Goal: Transaction & Acquisition: Purchase product/service

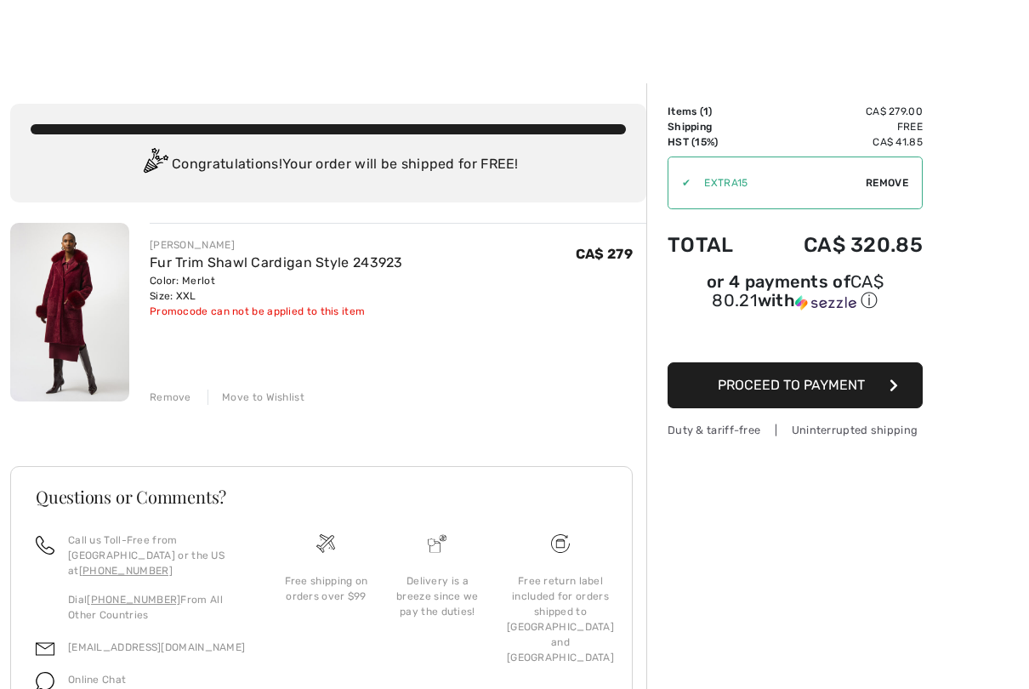
click at [888, 173] on div "✔ Apply Remove" at bounding box center [795, 182] width 255 height 53
click at [887, 179] on span "Remove" at bounding box center [887, 182] width 43 height 15
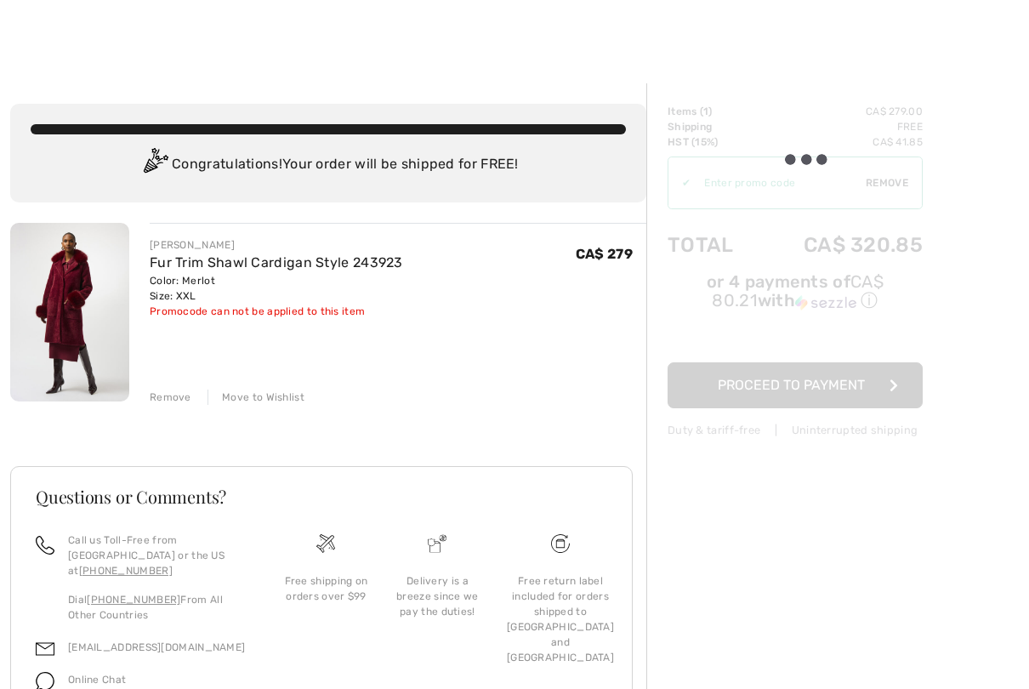
click at [882, 185] on div at bounding box center [795, 271] width 255 height 334
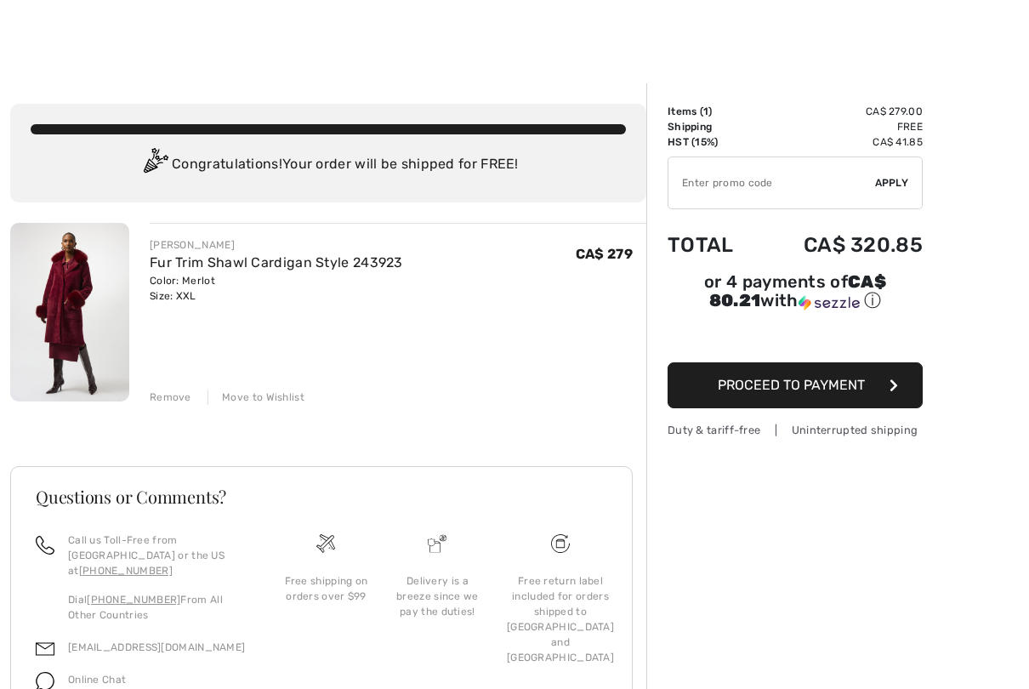
click at [785, 381] on span "Proceed to Payment" at bounding box center [791, 385] width 147 height 16
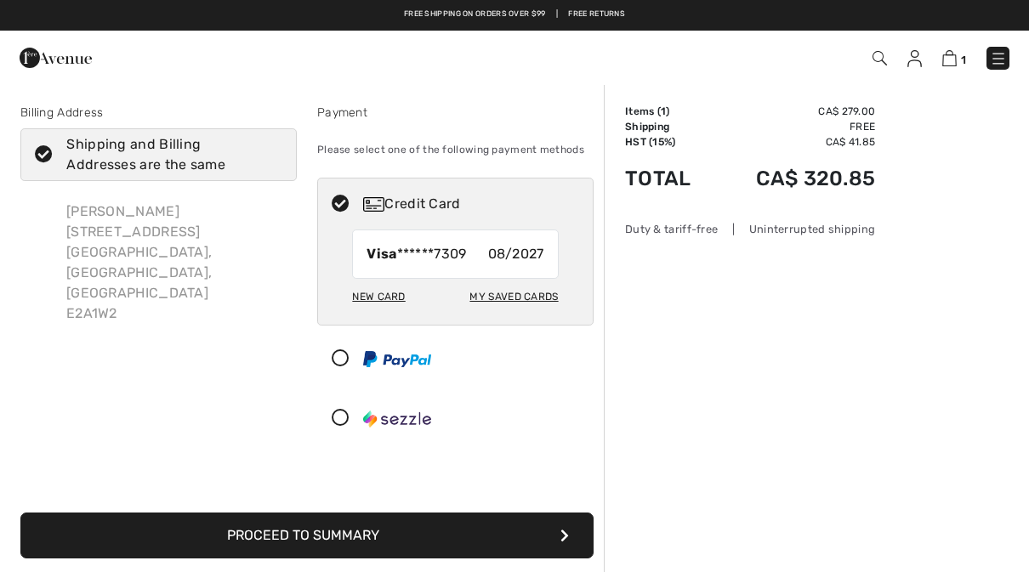
click at [301, 534] on button "Proceed to Summary" at bounding box center [306, 536] width 573 height 46
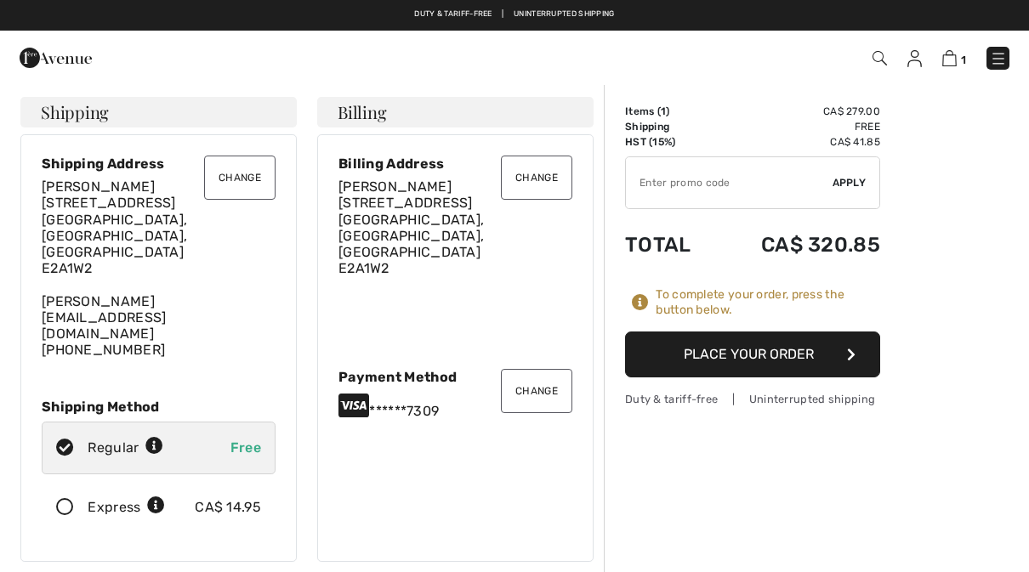
click at [732, 350] on button "Place Your Order" at bounding box center [752, 355] width 255 height 46
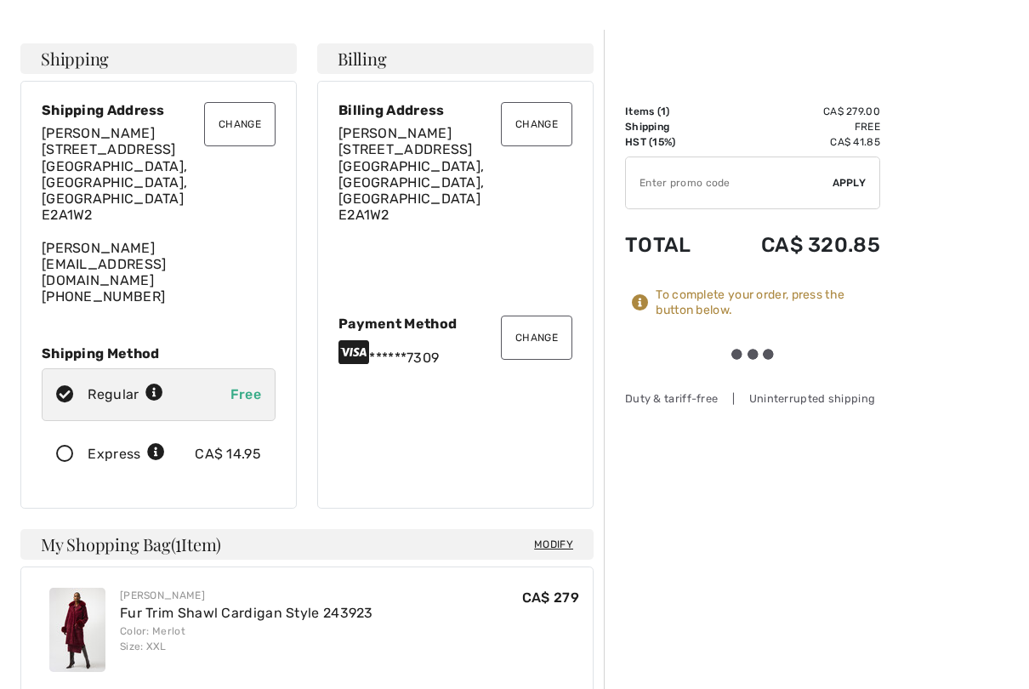
scroll to position [77, 0]
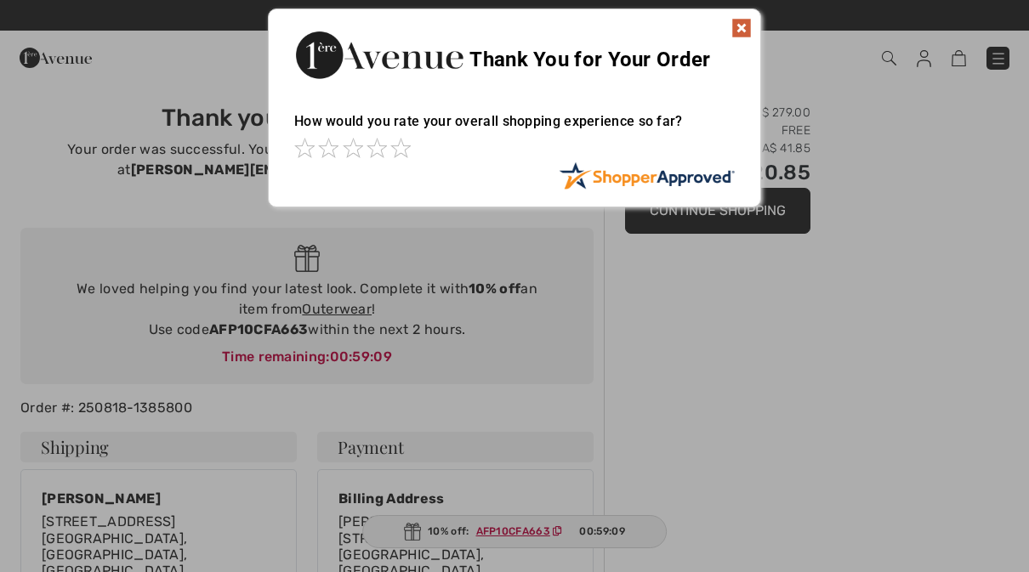
click at [741, 25] on img at bounding box center [741, 28] width 20 height 20
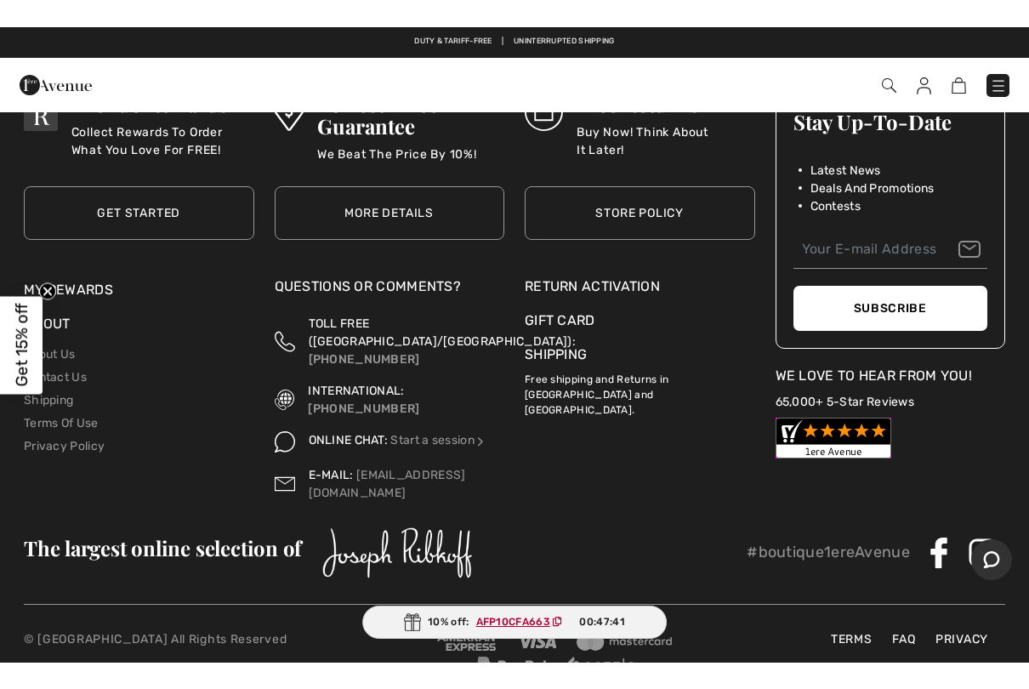
scroll to position [21295, 0]
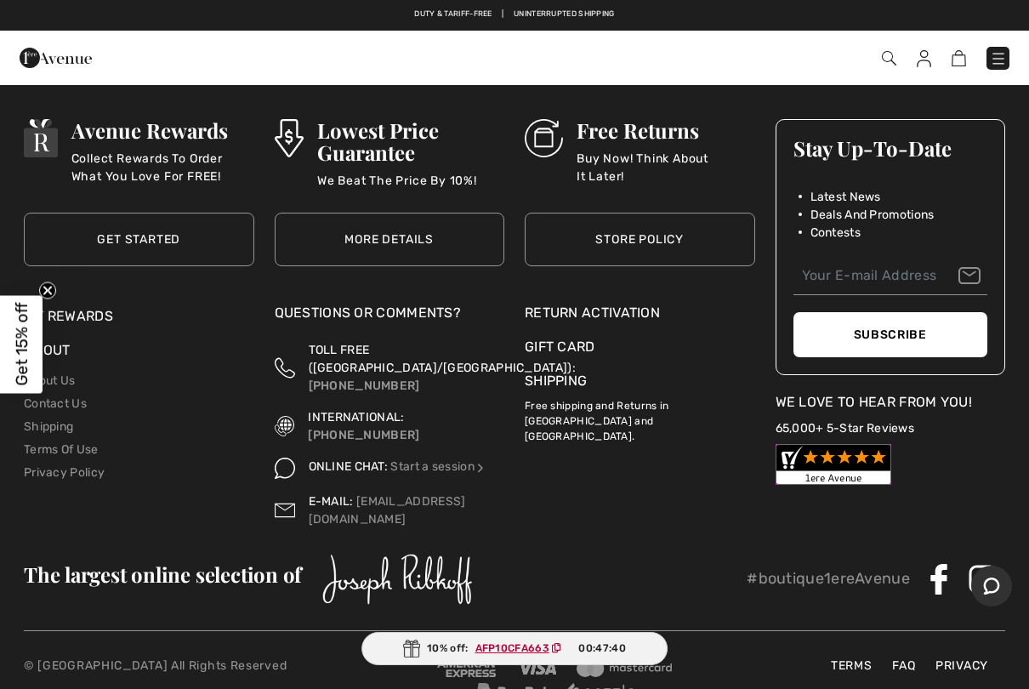
click at [602, 303] on div "Return Activation" at bounding box center [640, 313] width 230 height 20
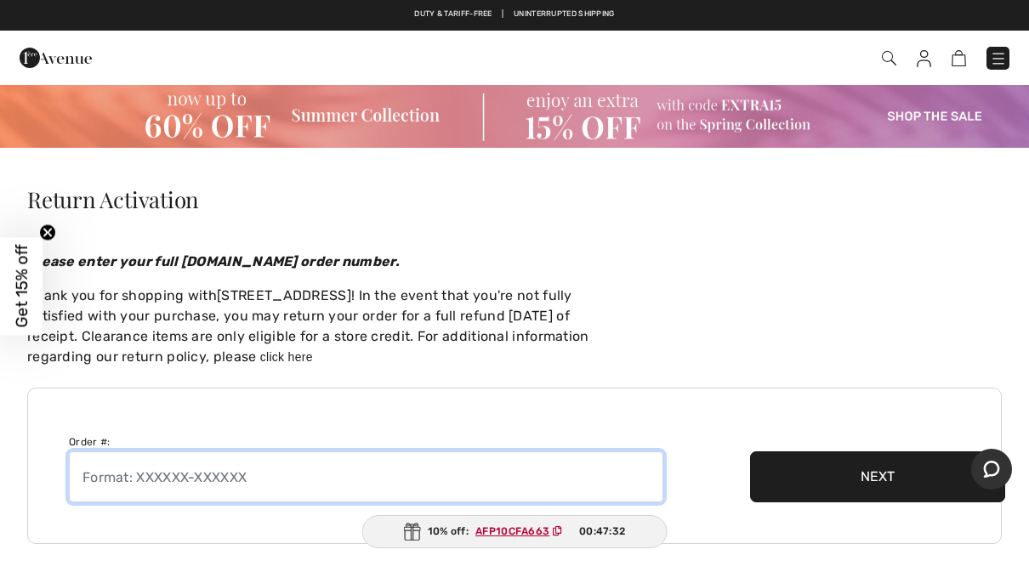
click at [121, 480] on input "text" at bounding box center [366, 477] width 594 height 51
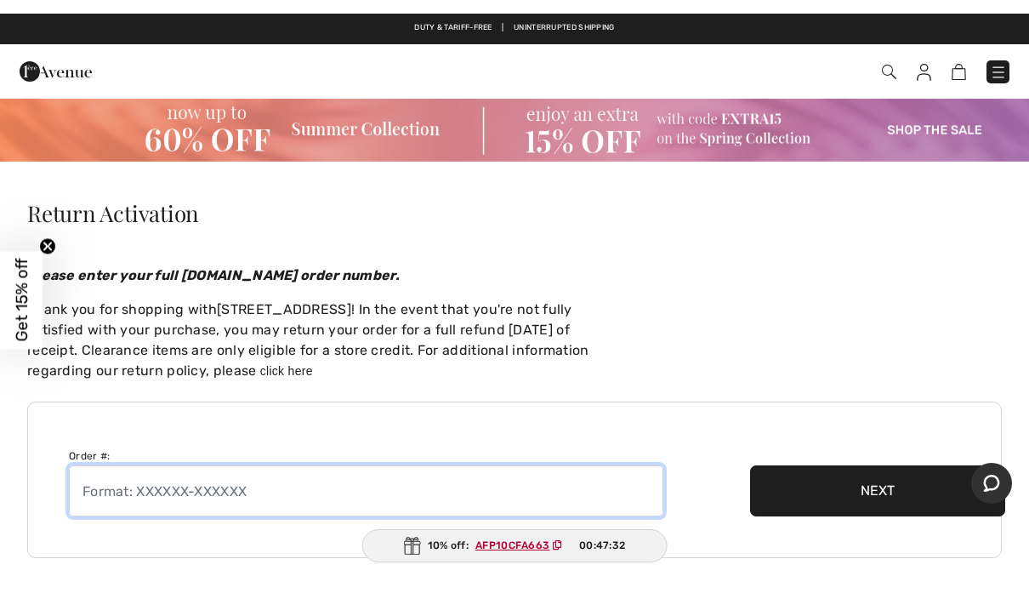
scroll to position [16, 0]
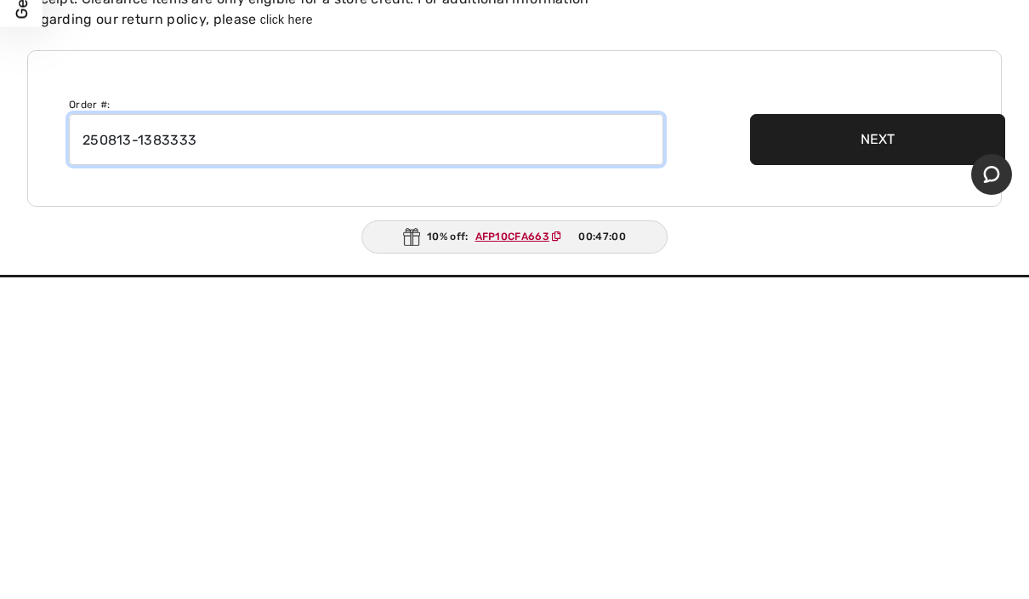
type input "250813-1383333"
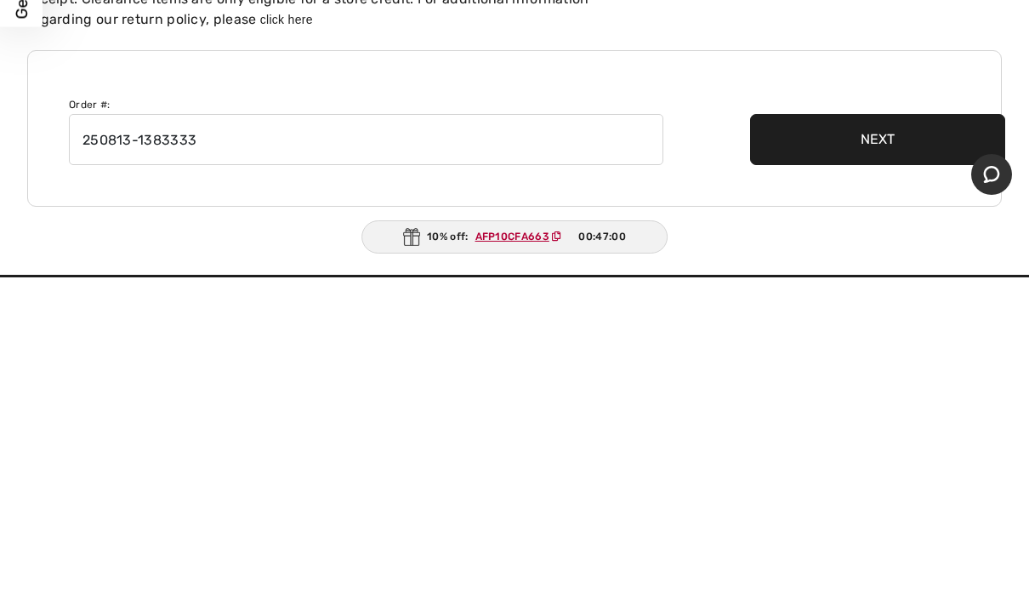
click at [860, 435] on button "Next" at bounding box center [877, 460] width 255 height 51
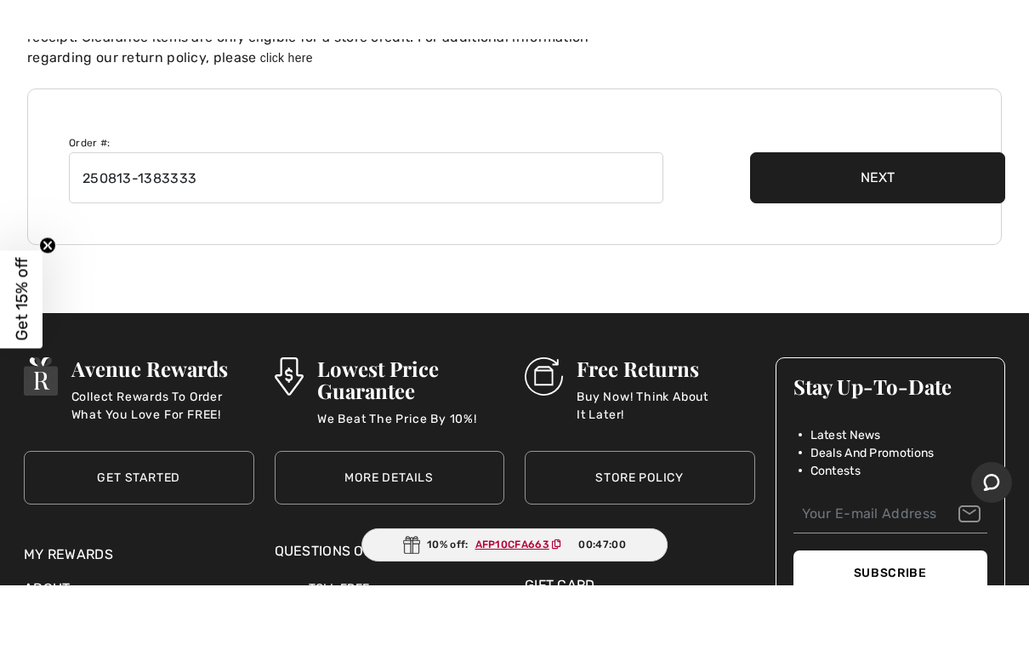
scroll to position [338, 0]
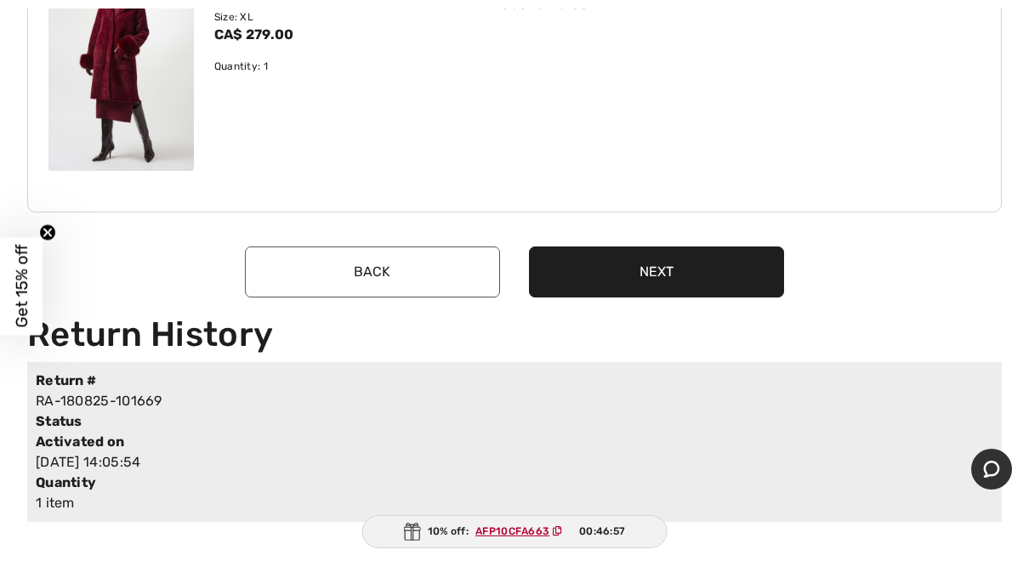
click at [675, 266] on button "Next" at bounding box center [656, 272] width 255 height 51
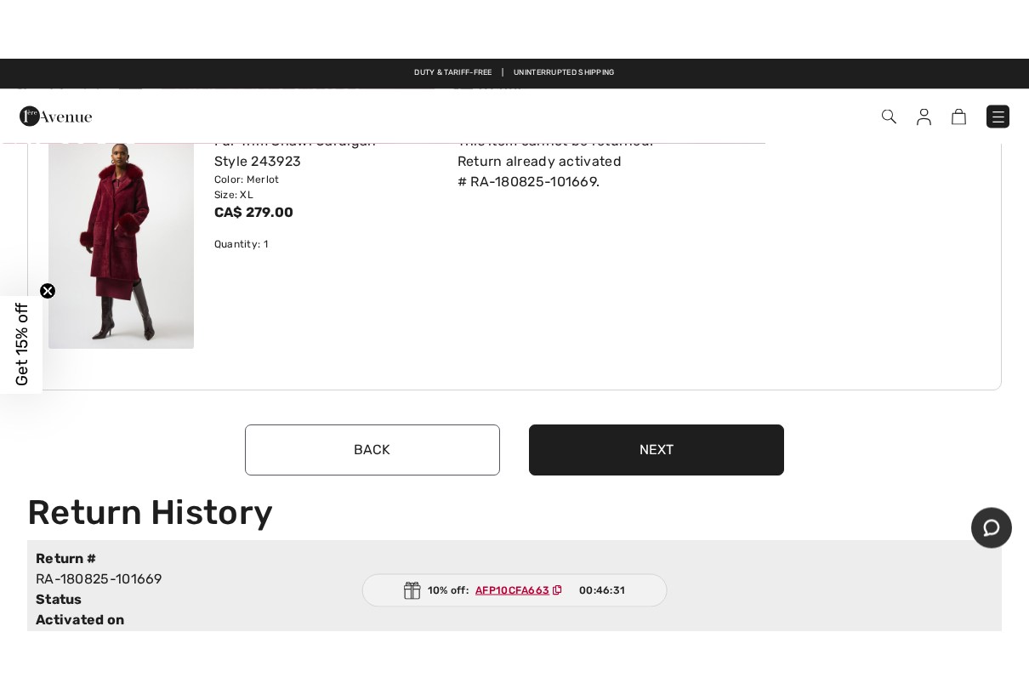
scroll to position [219, 0]
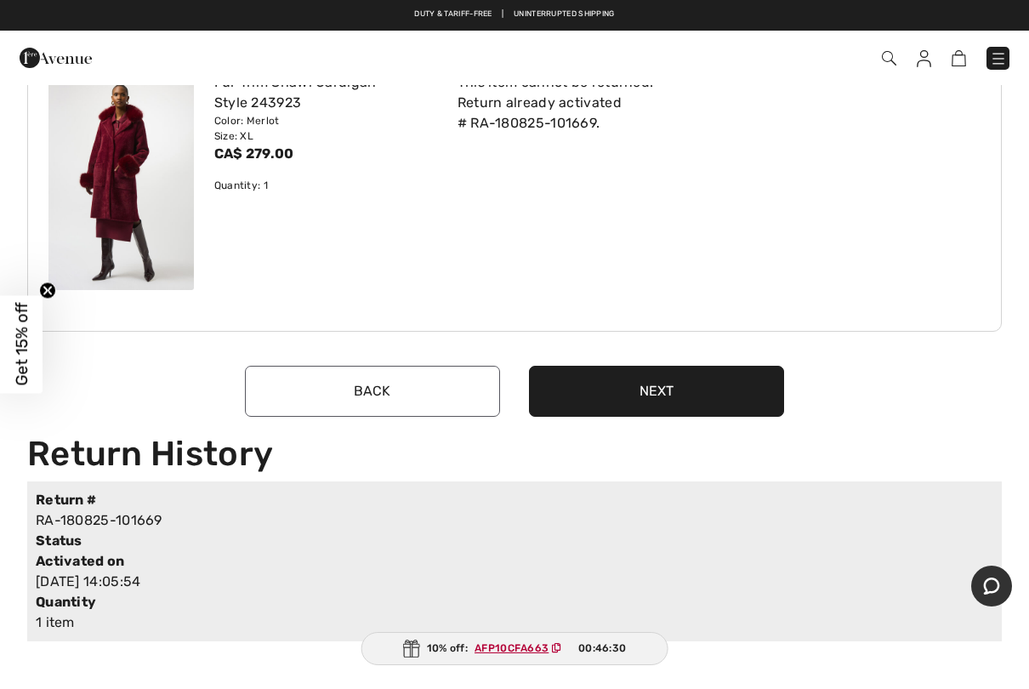
click at [48, 292] on circle "Close teaser" at bounding box center [48, 290] width 16 height 16
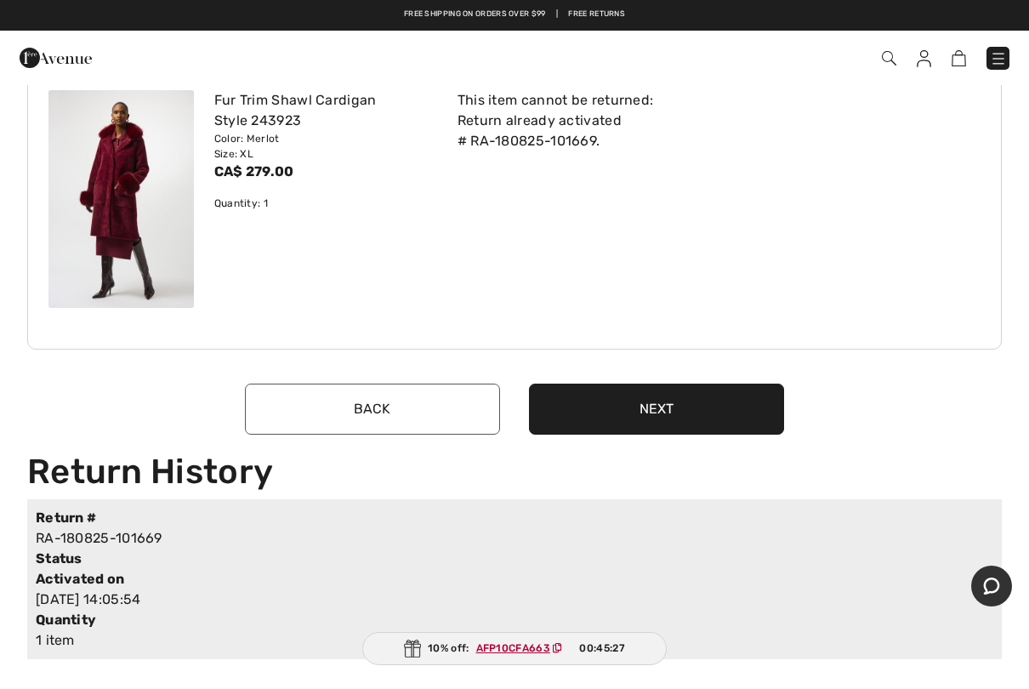
scroll to position [206, 0]
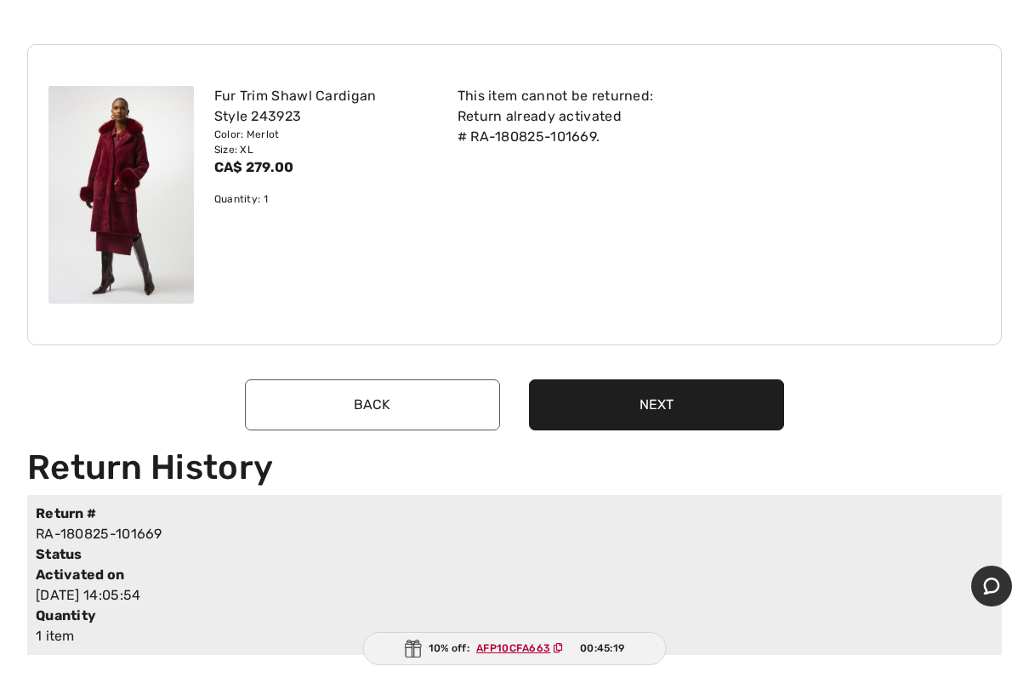
click at [656, 396] on button "Next" at bounding box center [656, 404] width 255 height 51
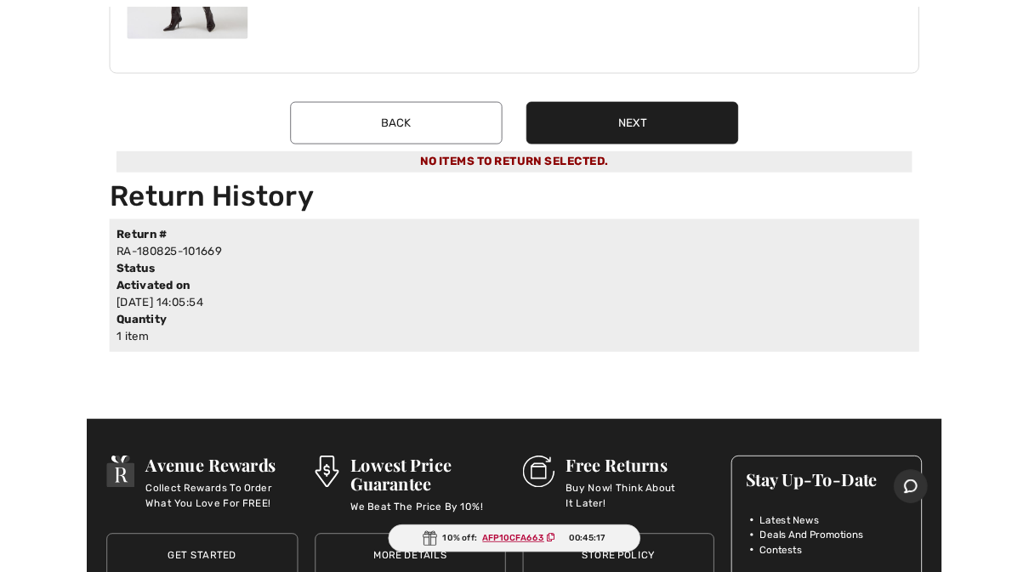
scroll to position [0, 0]
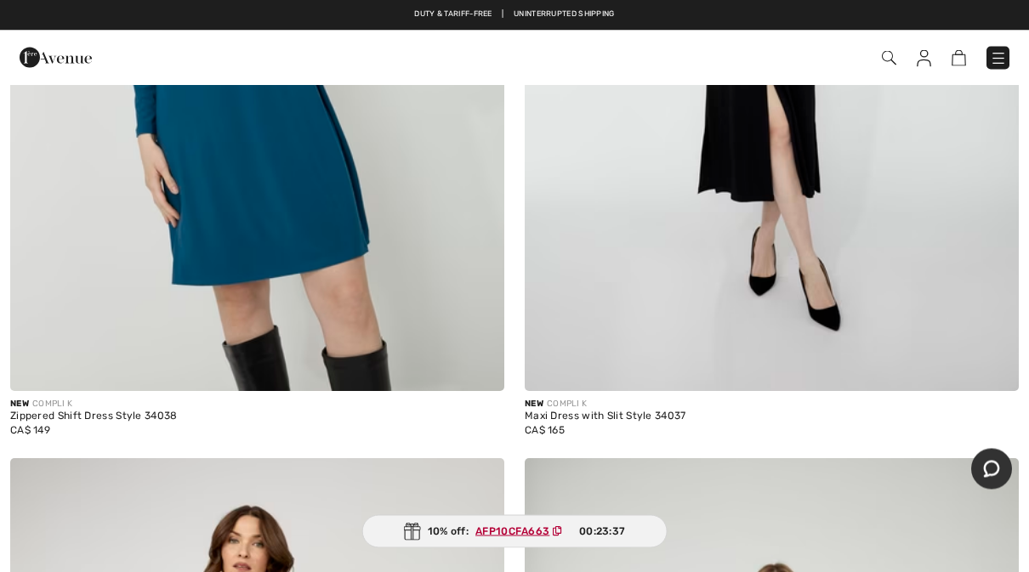
scroll to position [3879, 0]
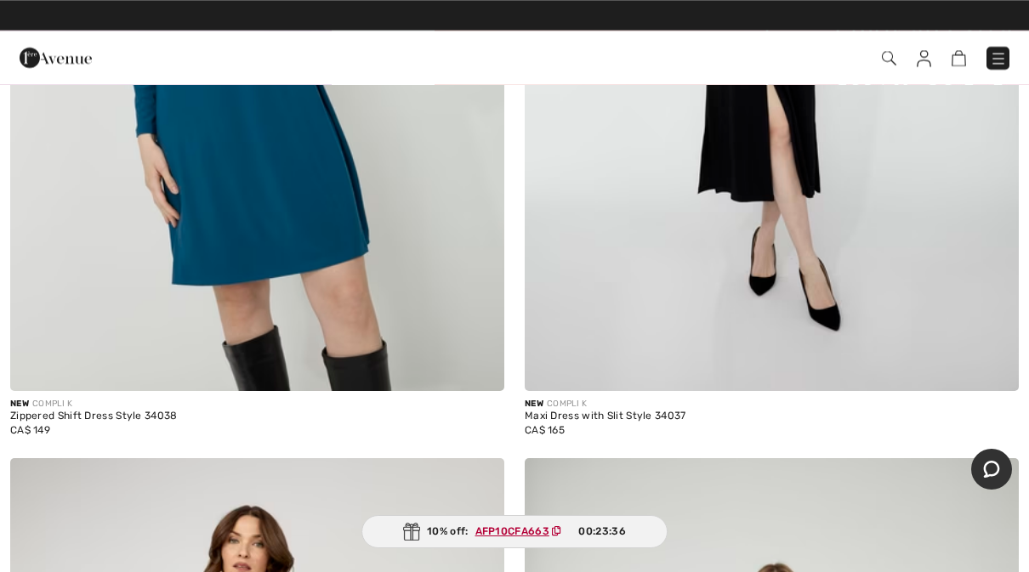
click at [889, 60] on img at bounding box center [889, 58] width 14 height 14
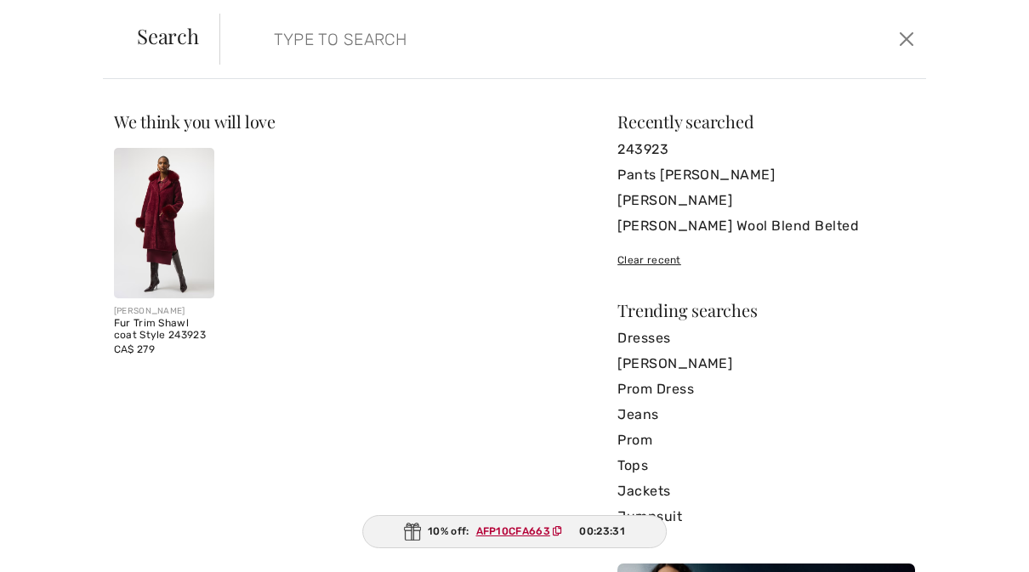
click at [638, 200] on link "[PERSON_NAME]" at bounding box center [766, 201] width 298 height 26
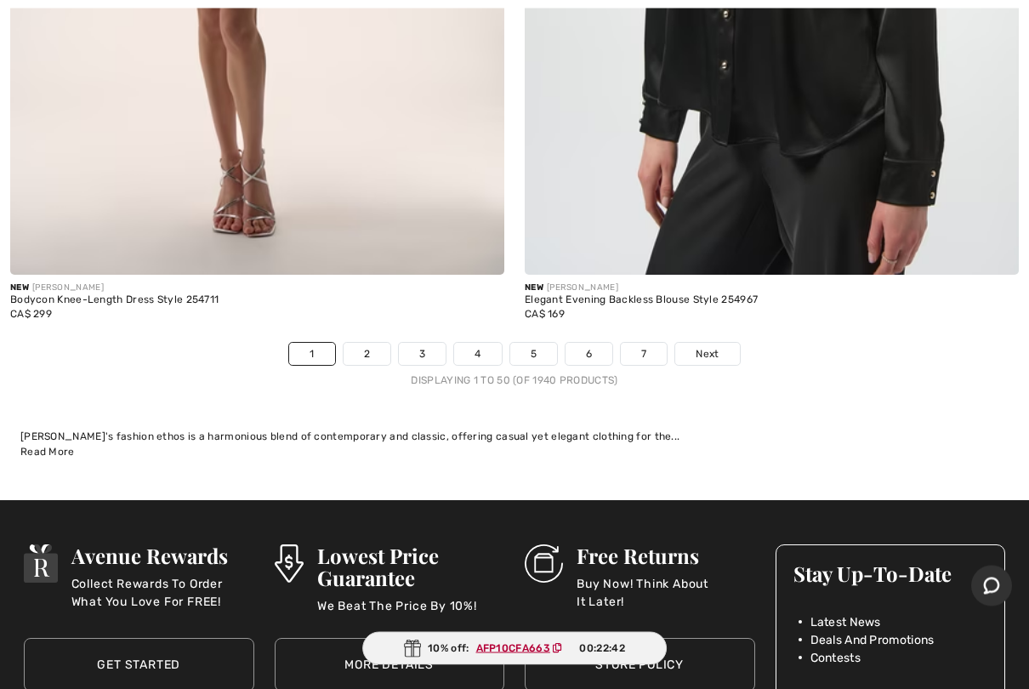
scroll to position [21282, 0]
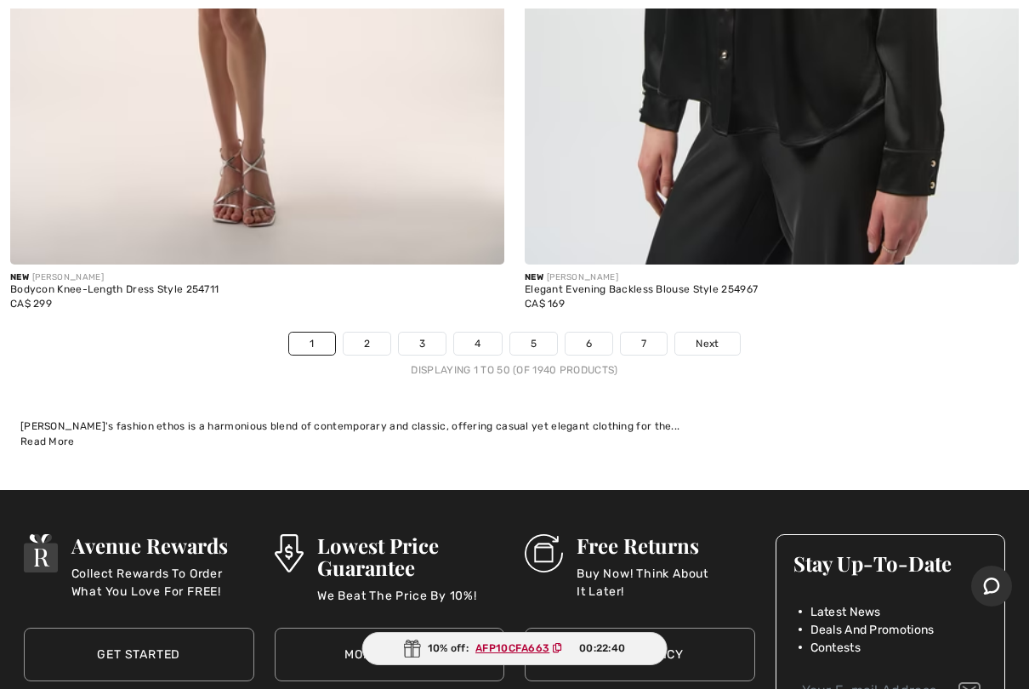
click at [370, 332] on link "2" at bounding box center [367, 343] width 47 height 22
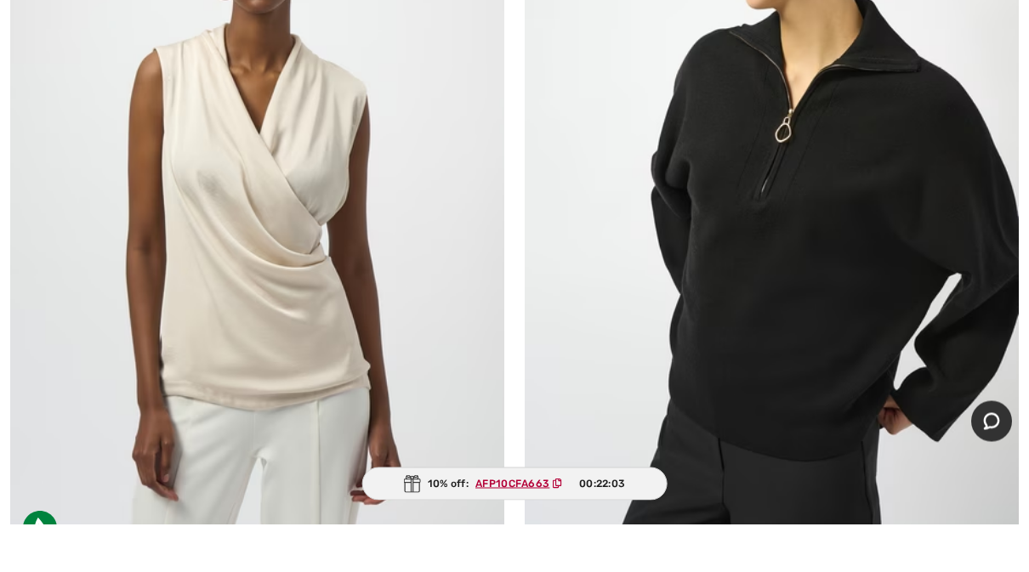
scroll to position [1691, 0]
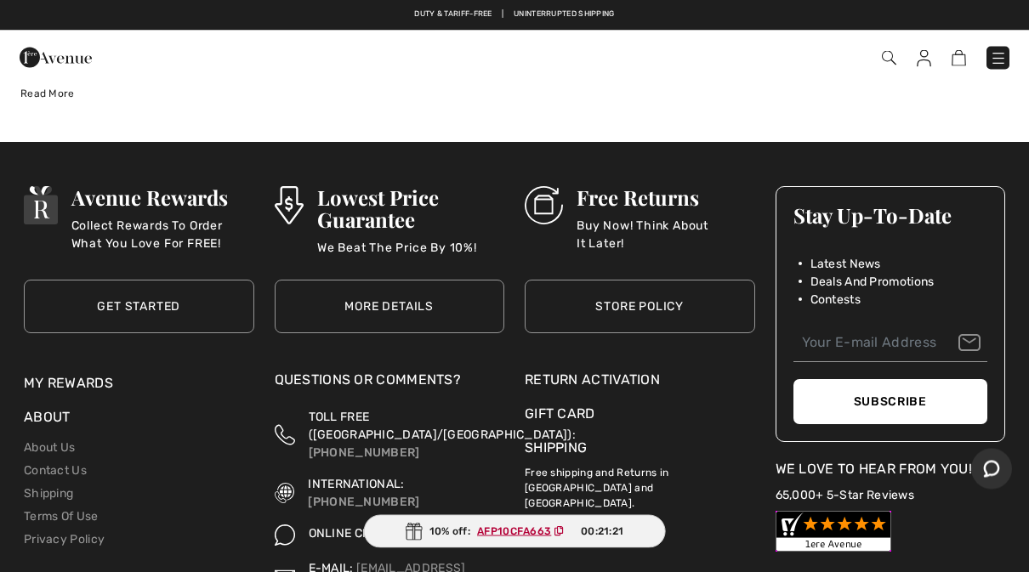
scroll to position [21630, 0]
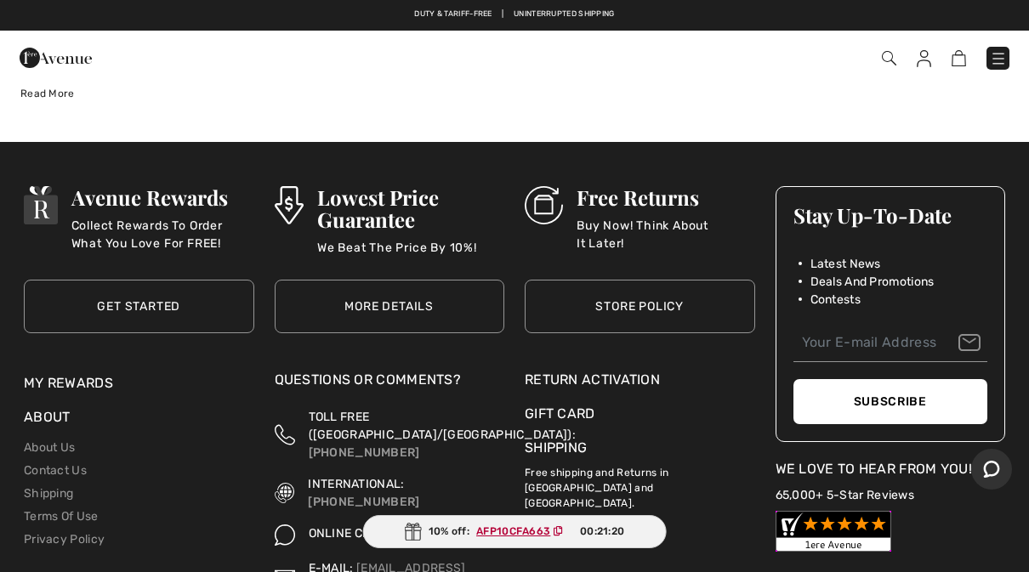
click at [336, 370] on div "Questions or Comments?" at bounding box center [390, 384] width 230 height 29
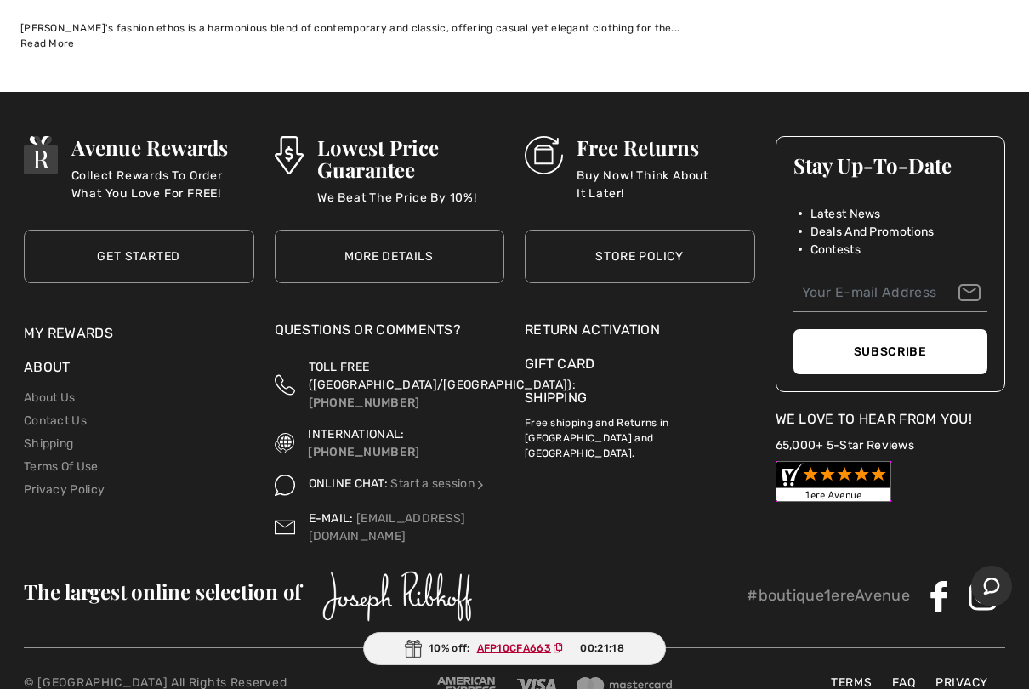
scroll to position [21683, 0]
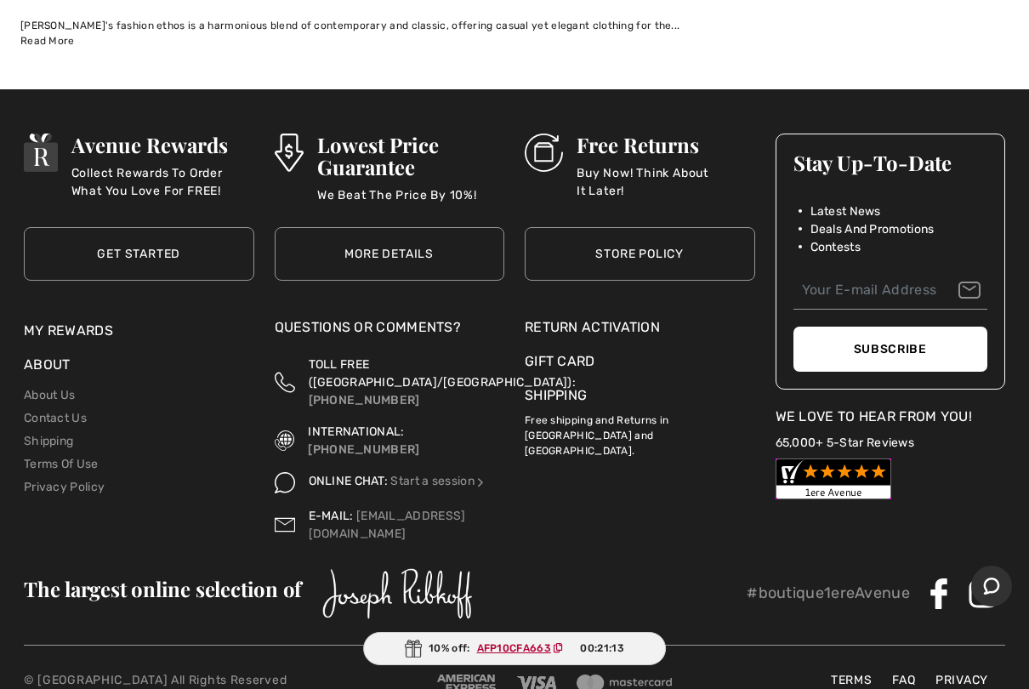
click at [350, 474] on span "ONLINE CHAT:" at bounding box center [349, 481] width 80 height 14
click at [434, 474] on link "Start a session" at bounding box center [438, 481] width 96 height 14
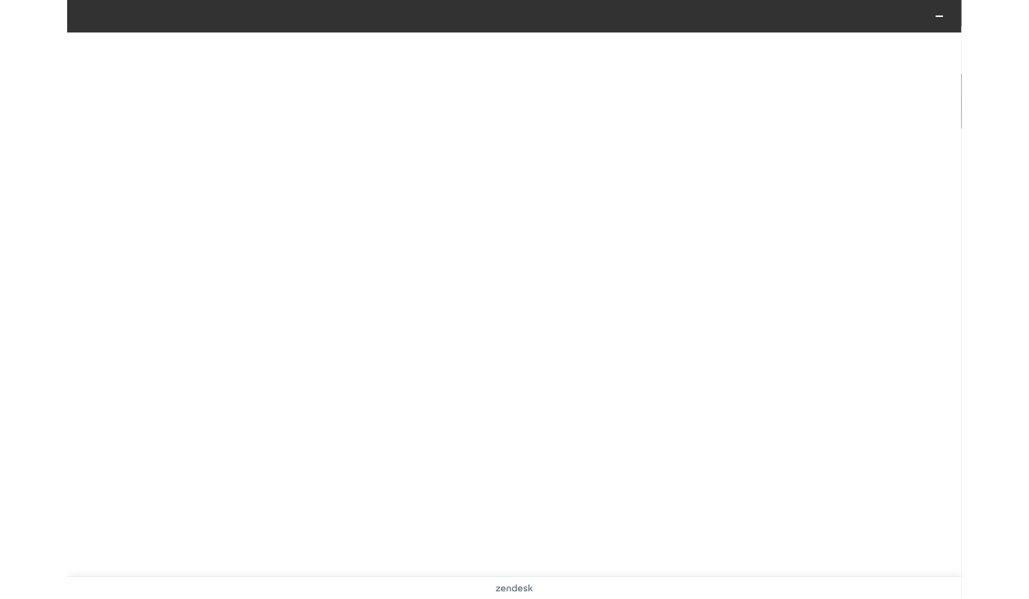
scroll to position [0, 0]
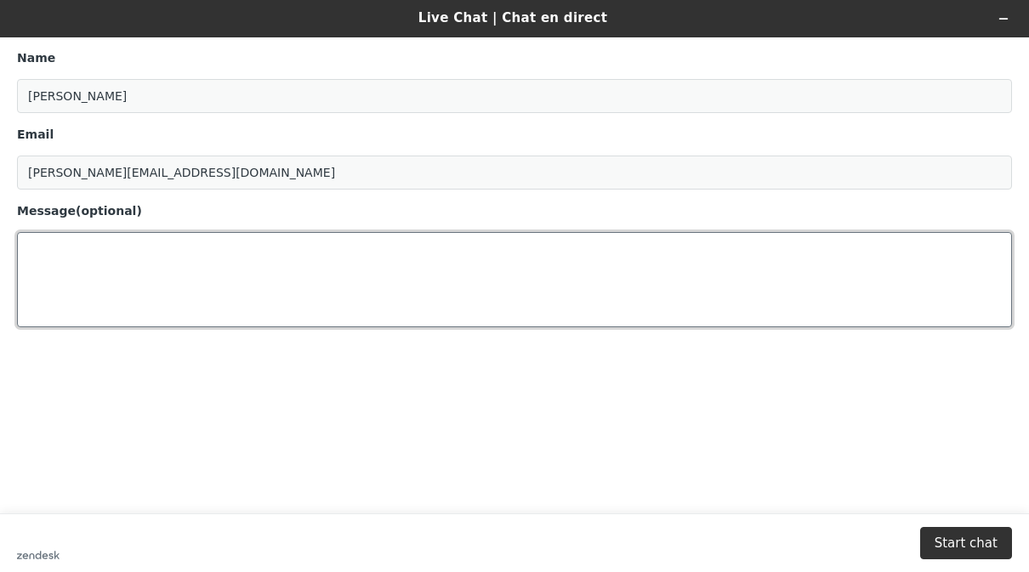
click at [65, 260] on textarea "Message (optional)" at bounding box center [514, 279] width 995 height 95
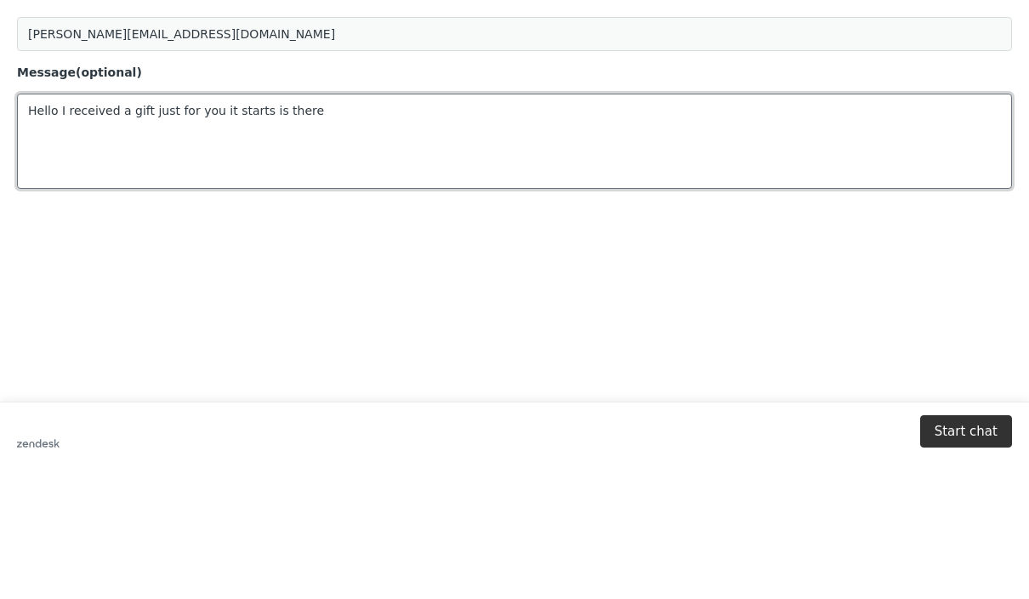
click at [254, 134] on textarea "Hello I received a gift just for you it starts is there" at bounding box center [514, 141] width 995 height 95
click at [141, 106] on textarea "Hello I received a gift just for you it" at bounding box center [514, 141] width 995 height 95
click at [309, 112] on textarea "Hello I received a gift certificate just for you it" at bounding box center [514, 141] width 995 height 95
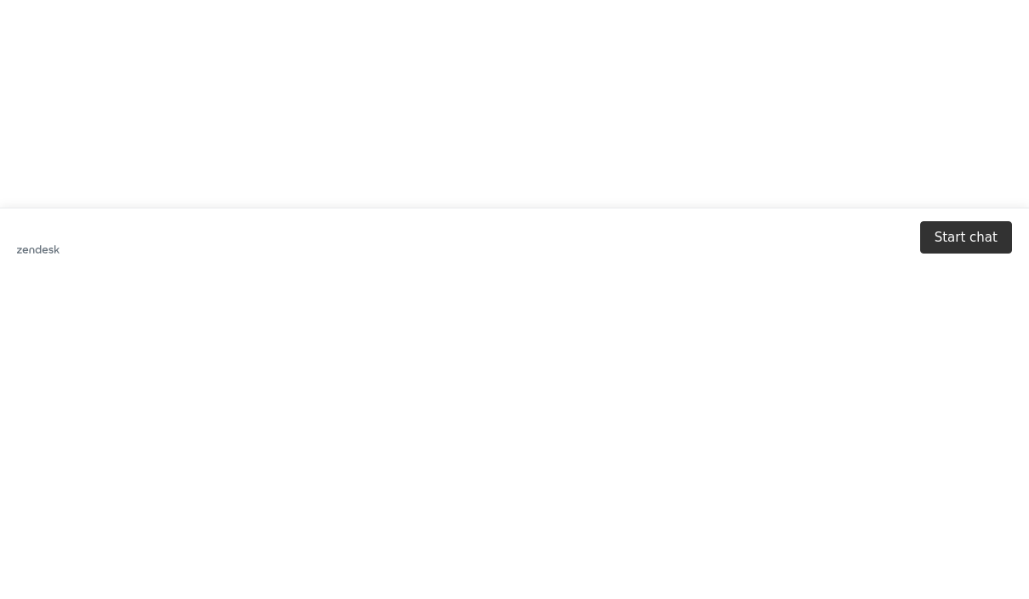
scroll to position [71, 0]
type textarea "Hello I received a gift certificate just for you it says valid from aug 1 ….. h…"
click at [963, 236] on button "Start chat" at bounding box center [966, 237] width 92 height 32
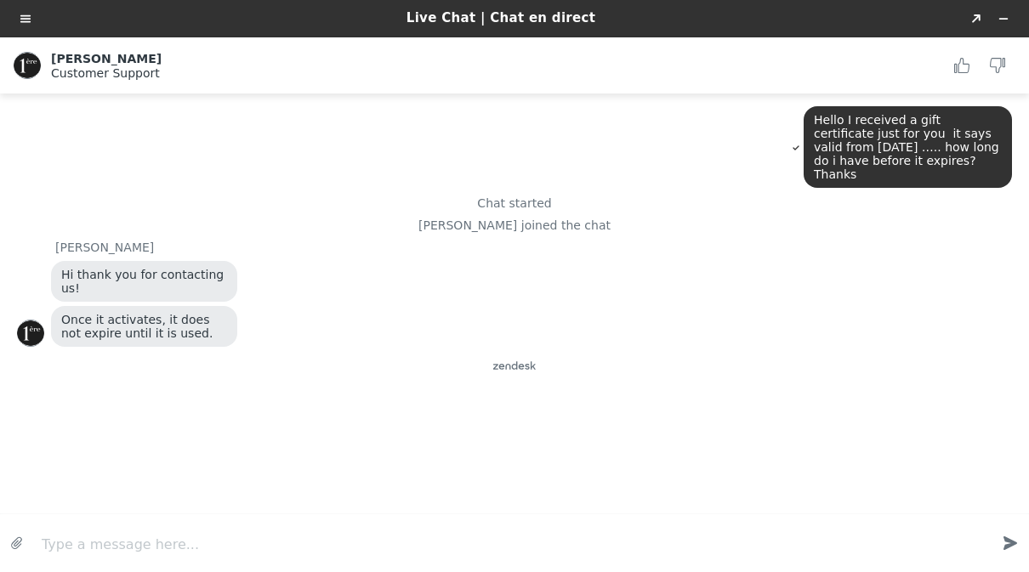
click at [204, 423] on div "Hello I received a gift certificate just for you it says valid from aug 1 ….. h…" at bounding box center [514, 295] width 995 height 378
click at [100, 545] on textarea "Type a message here..." at bounding box center [513, 547] width 956 height 34
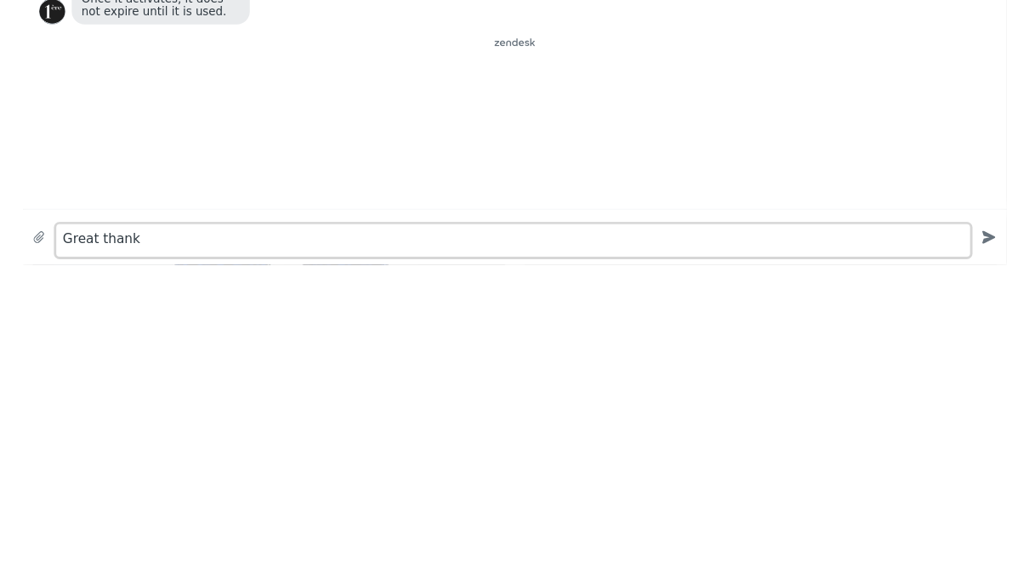
scroll to position [1616, 0]
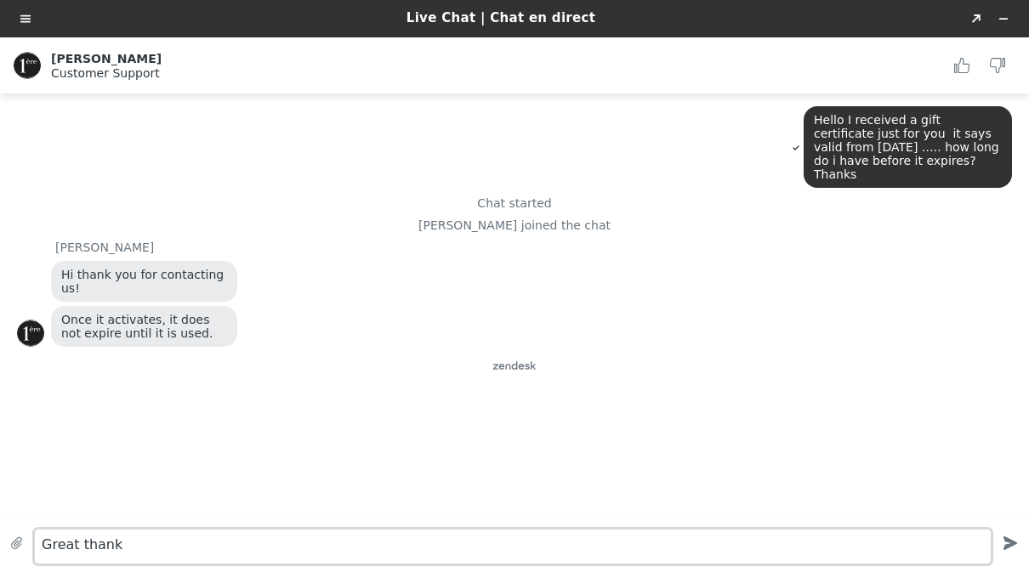
click at [135, 548] on textarea "Great thank" at bounding box center [513, 547] width 956 height 34
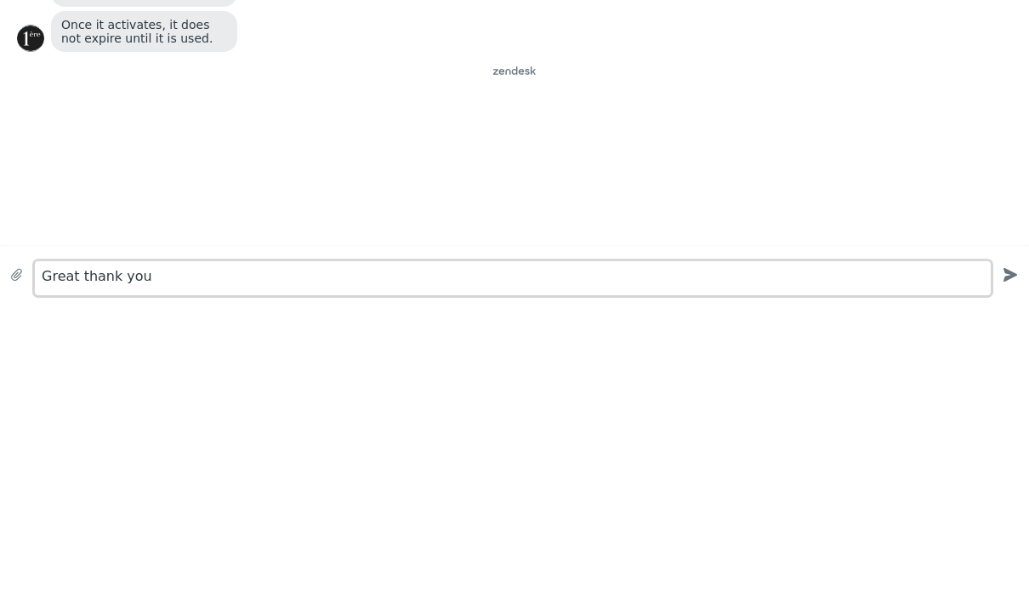
type textarea "Great thank you"
click at [54, 170] on div "Hello I received a gift certificate just for you it says valid from aug 1 ….. h…" at bounding box center [514, 13] width 995 height 404
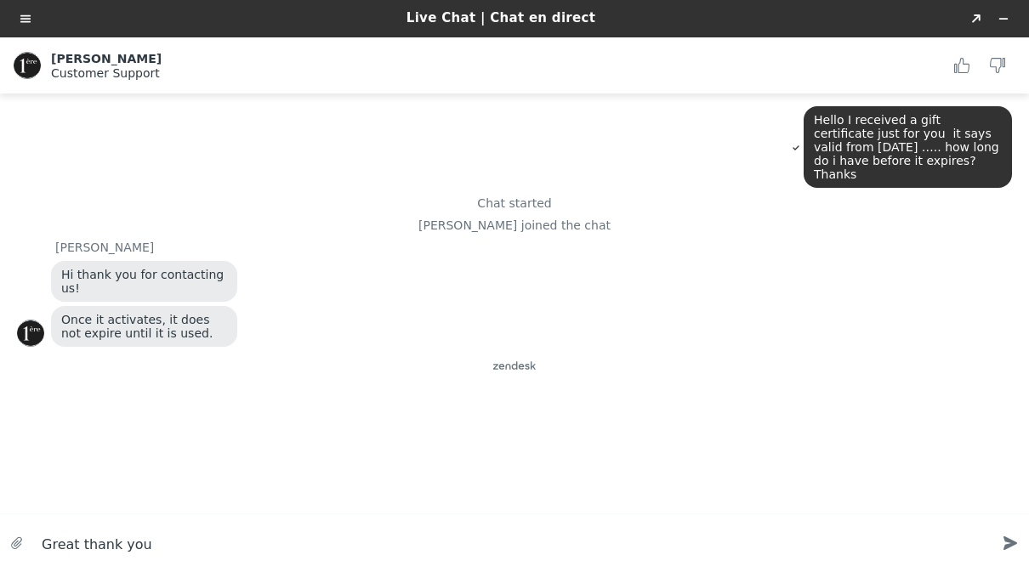
click at [1007, 543] on icon "Created with sketchtool." at bounding box center [1010, 543] width 31 height 31
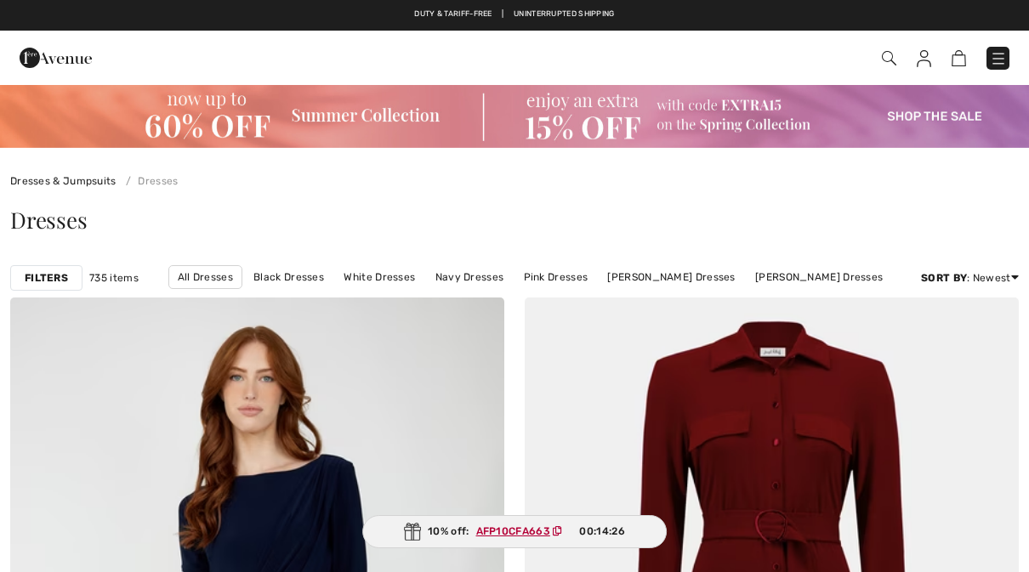
checkbox input "true"
click at [882, 60] on img at bounding box center [889, 58] width 14 height 14
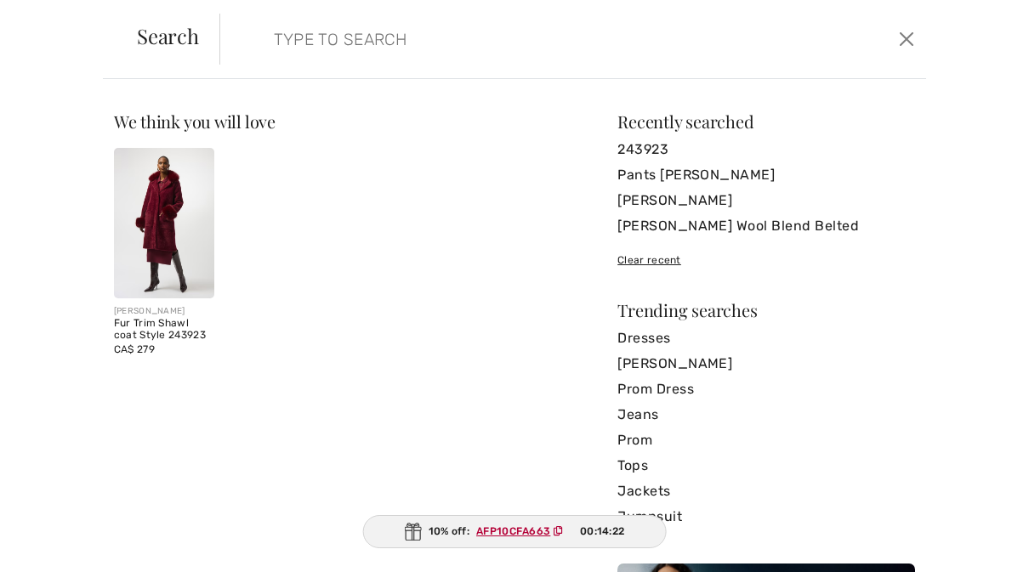
click at [657, 198] on link "[PERSON_NAME]" at bounding box center [766, 201] width 298 height 26
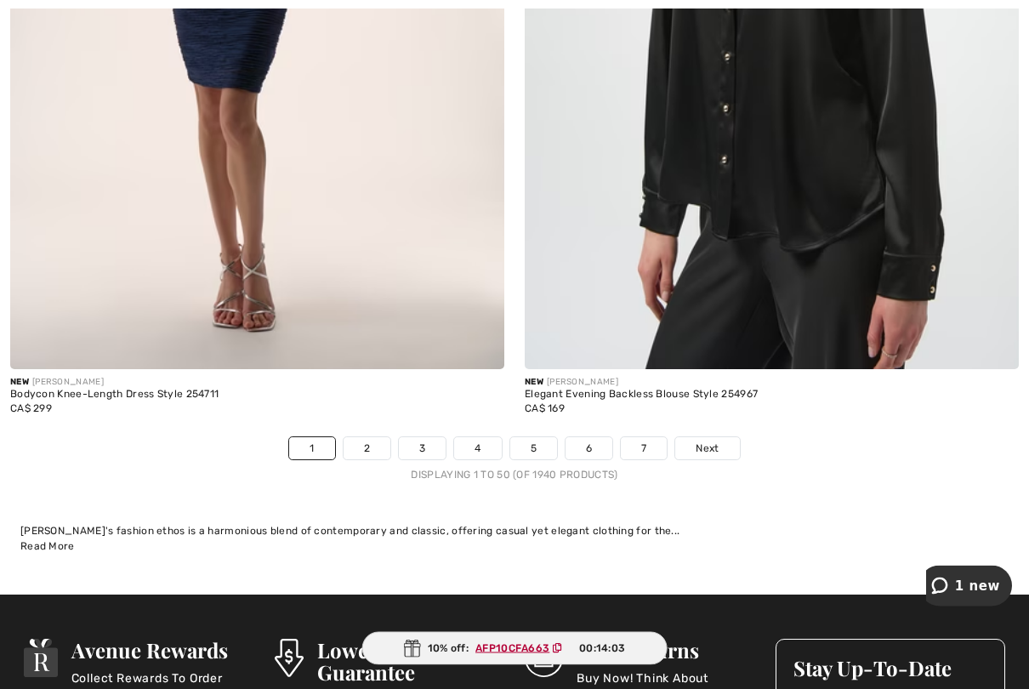
scroll to position [21178, 0]
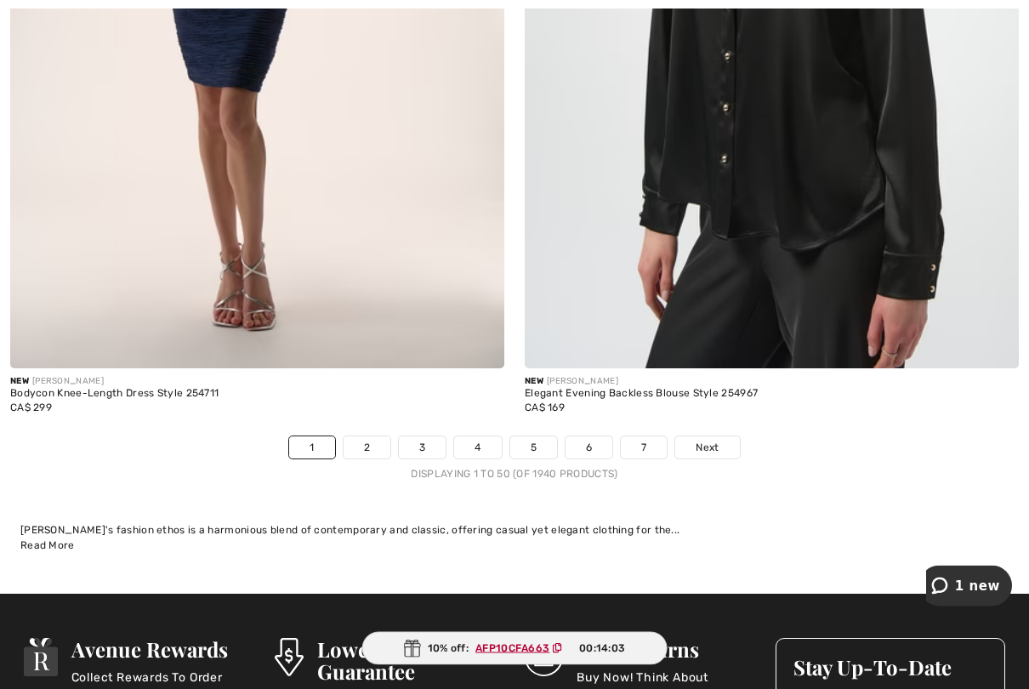
click at [364, 437] on link "2" at bounding box center [367, 448] width 47 height 22
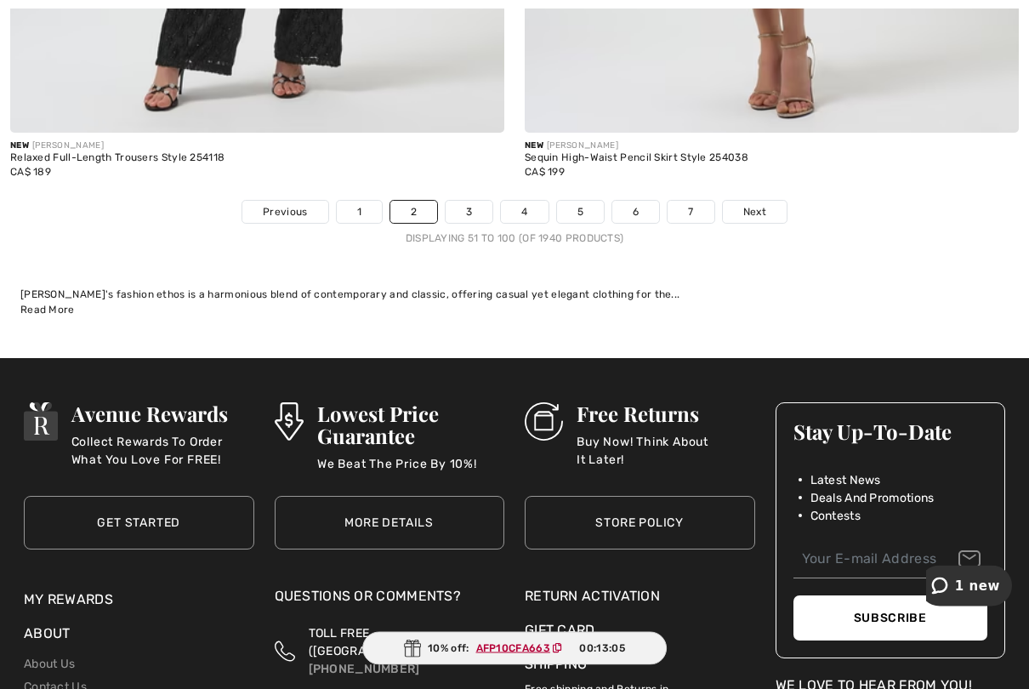
scroll to position [21414, 0]
click at [464, 201] on link "3" at bounding box center [469, 212] width 47 height 22
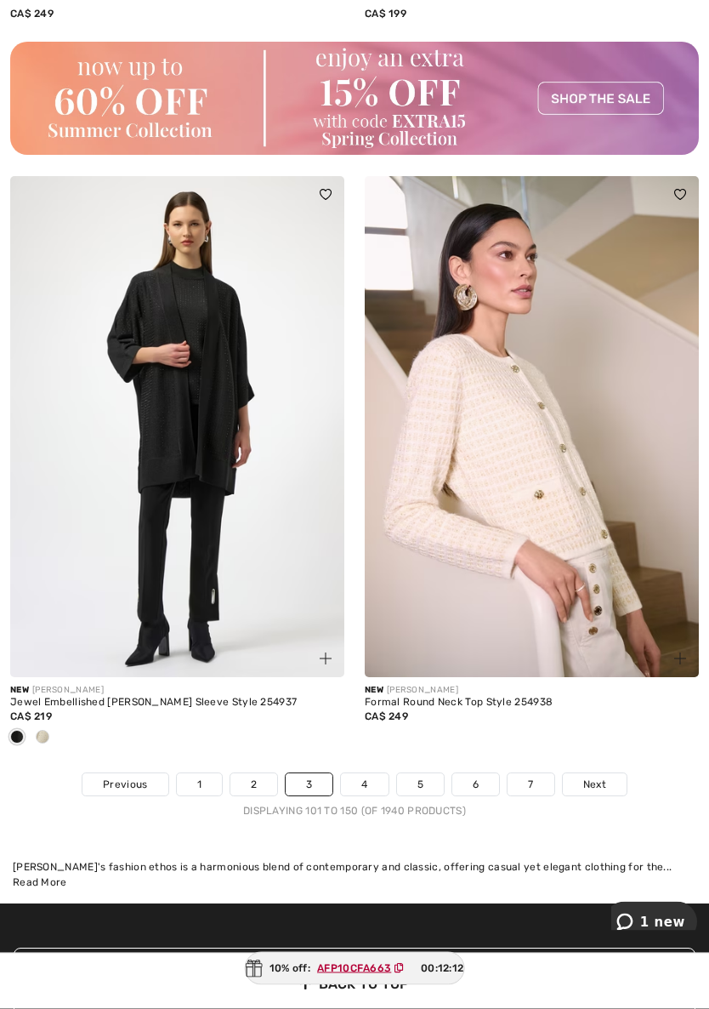
scroll to position [14923, 0]
click at [355, 571] on link "4" at bounding box center [364, 784] width 47 height 22
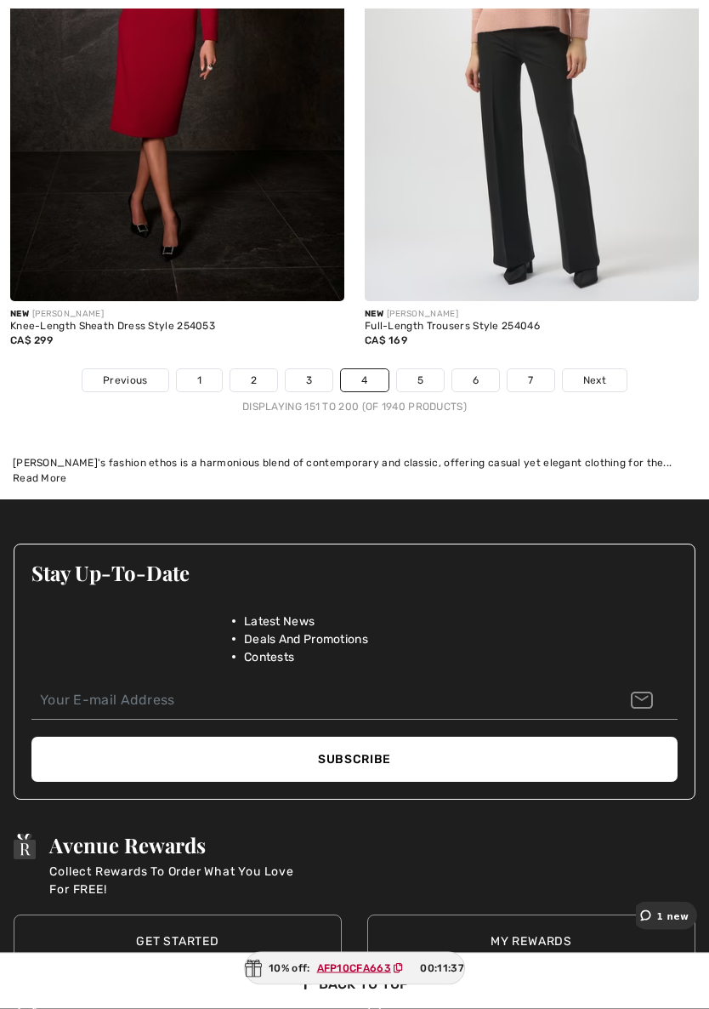
scroll to position [15271, 0]
click at [614, 369] on link "Next" at bounding box center [595, 380] width 64 height 22
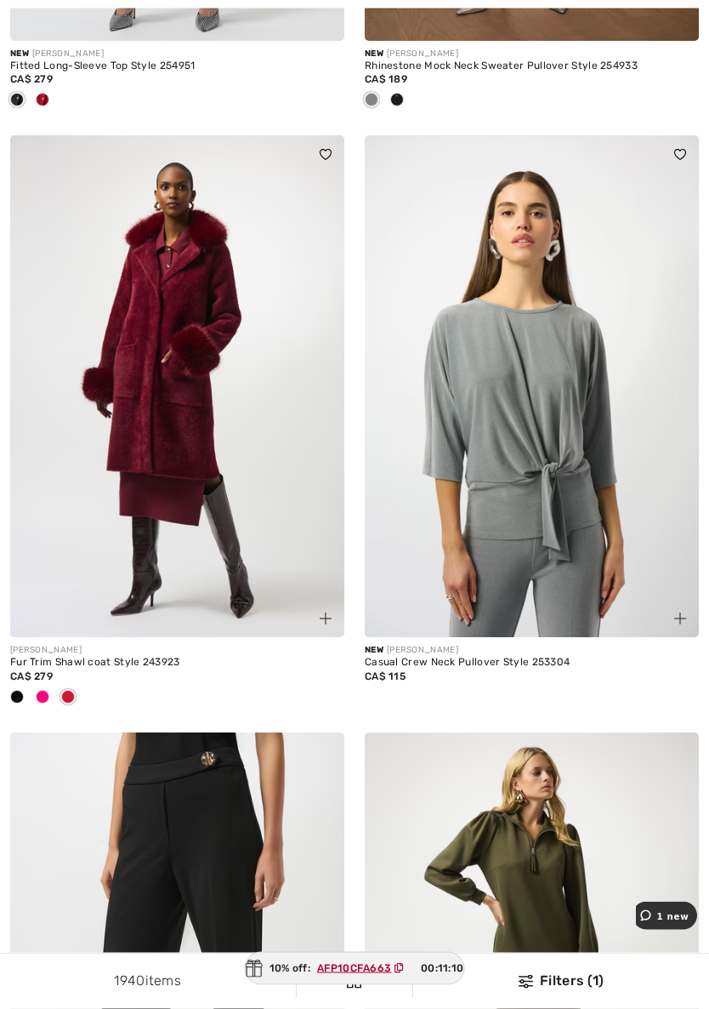
scroll to position [6411, 0]
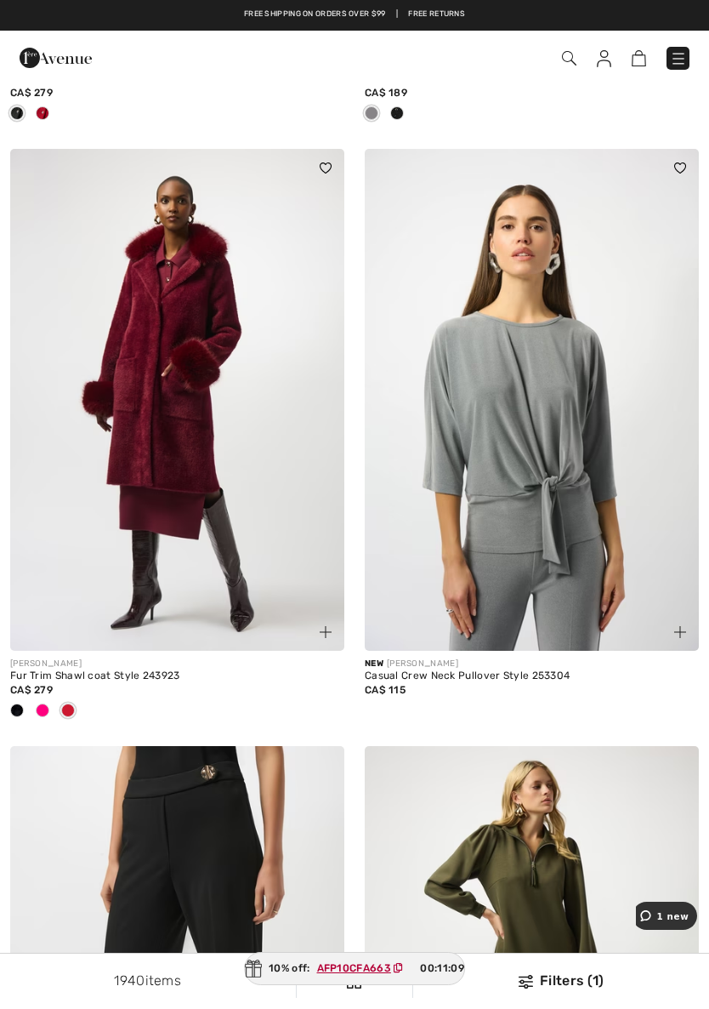
click at [41, 703] on span at bounding box center [43, 710] width 14 height 14
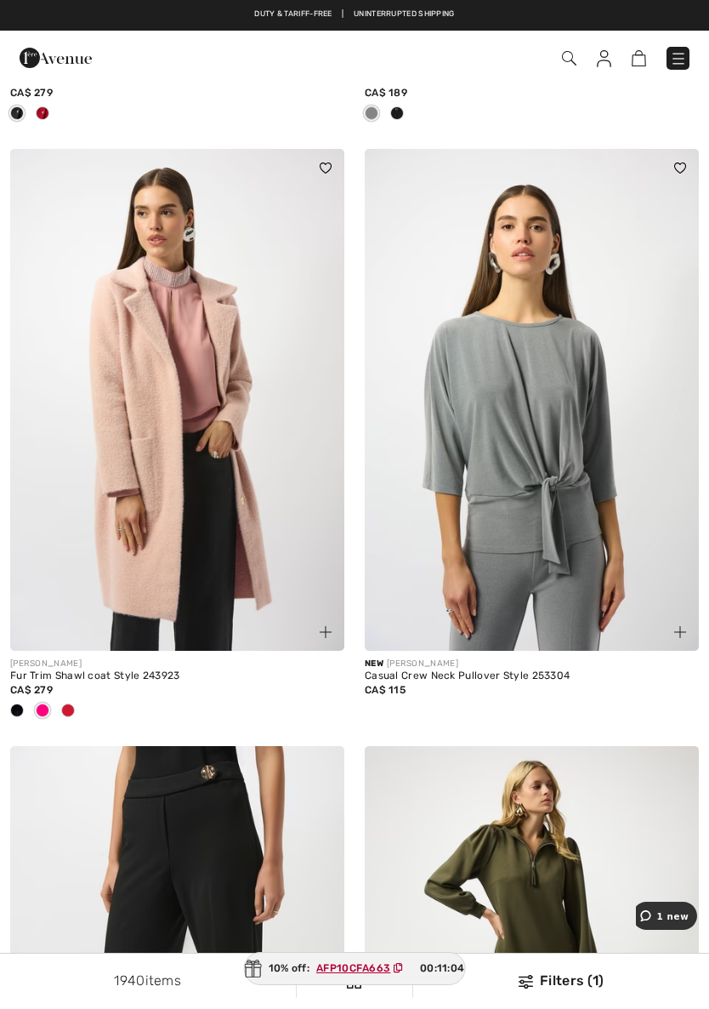
click at [14, 703] on span at bounding box center [17, 710] width 14 height 14
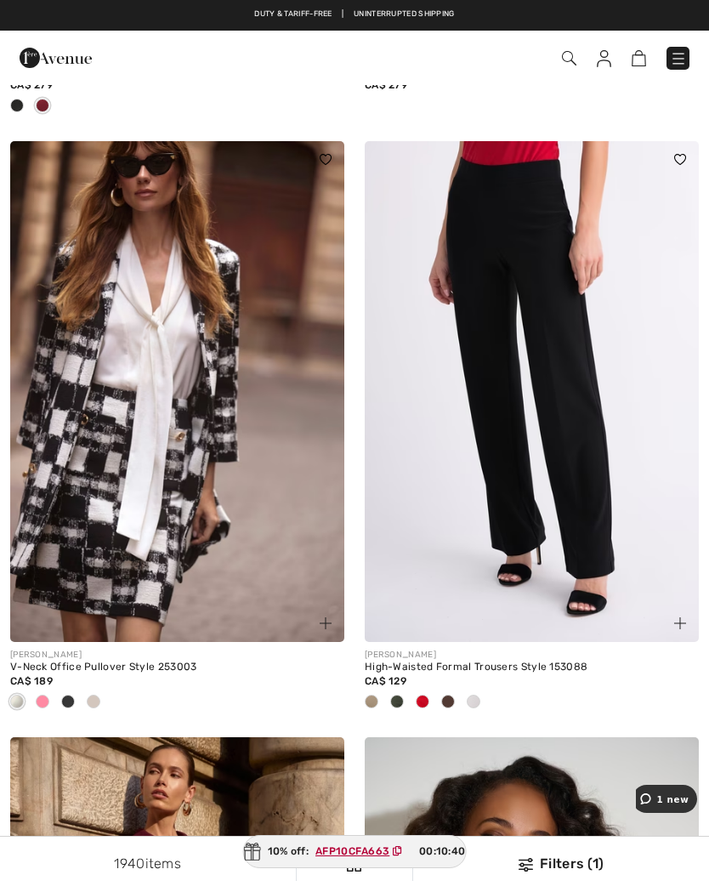
scroll to position [13771, 0]
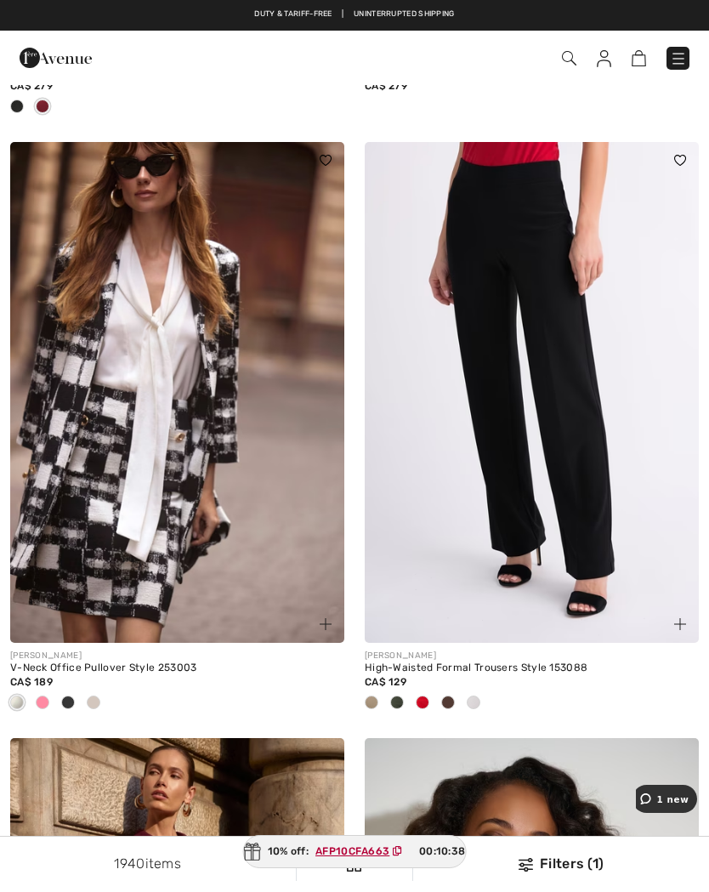
click at [429, 690] on div at bounding box center [423, 704] width 26 height 28
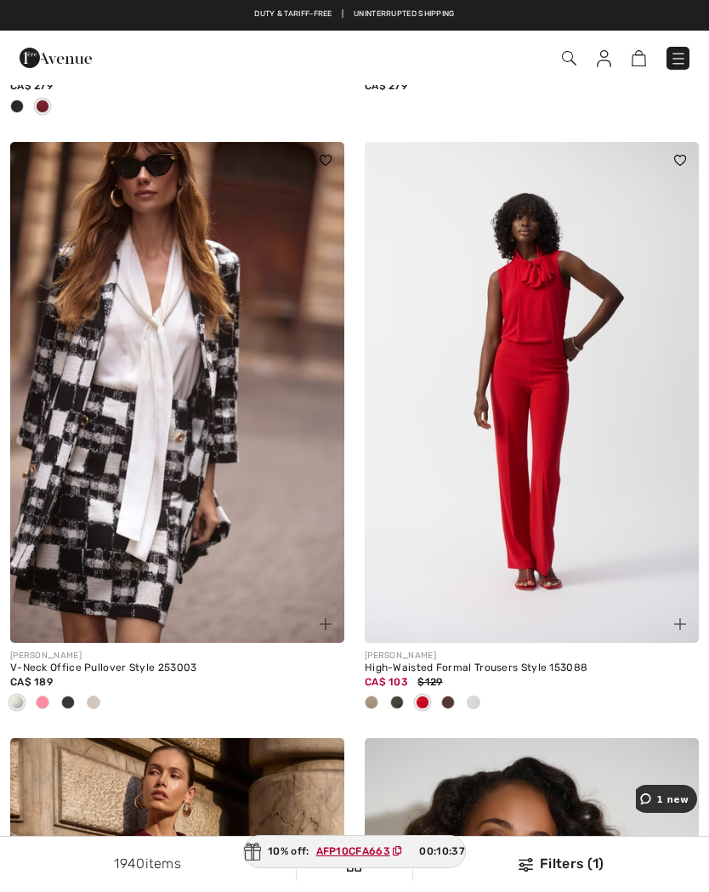
click at [405, 690] on div at bounding box center [397, 704] width 26 height 28
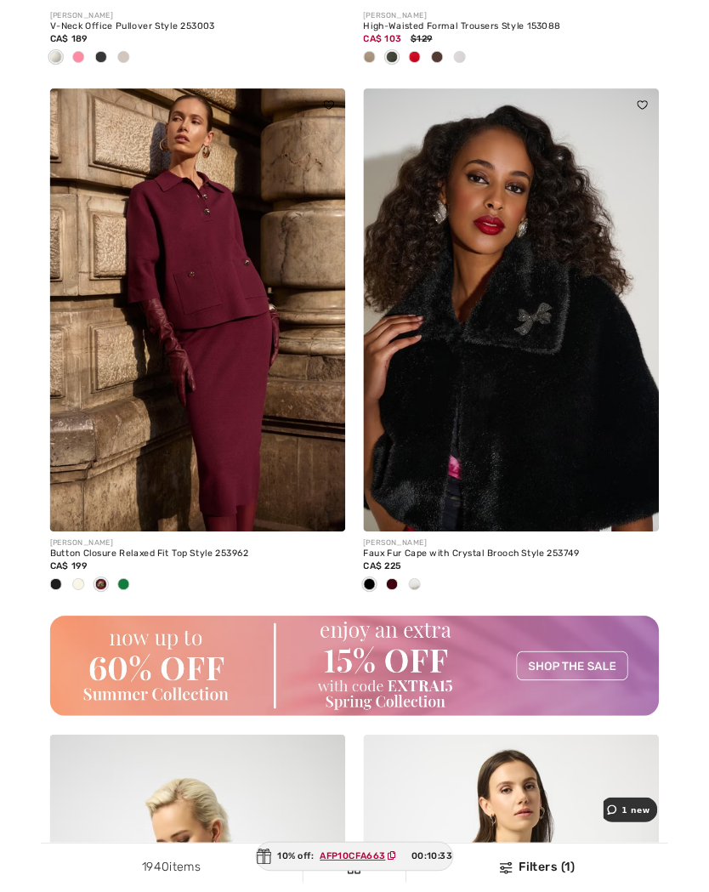
scroll to position [14408, 0]
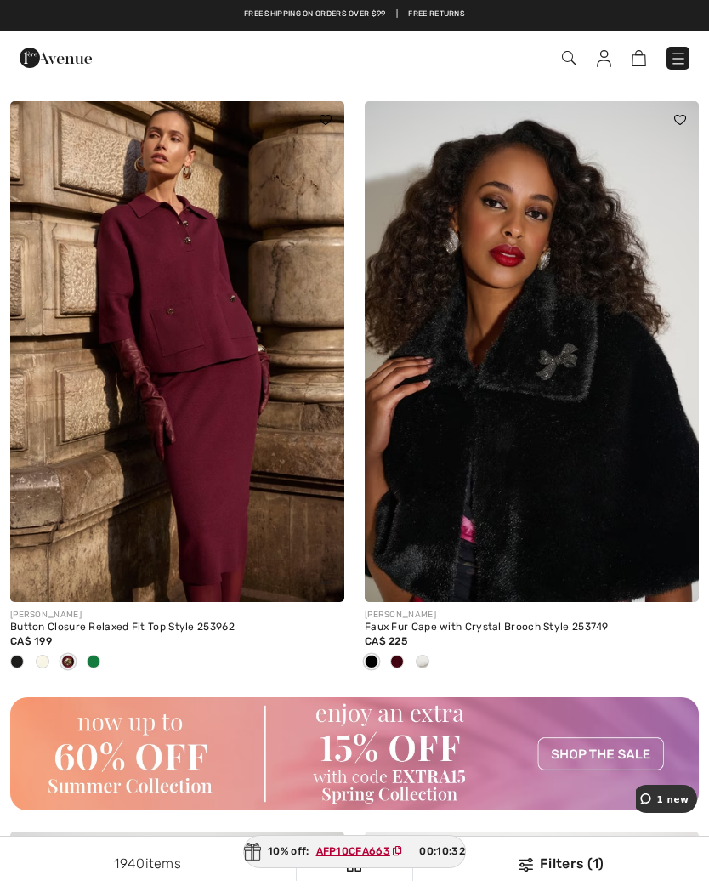
click at [97, 649] on div at bounding box center [94, 663] width 26 height 28
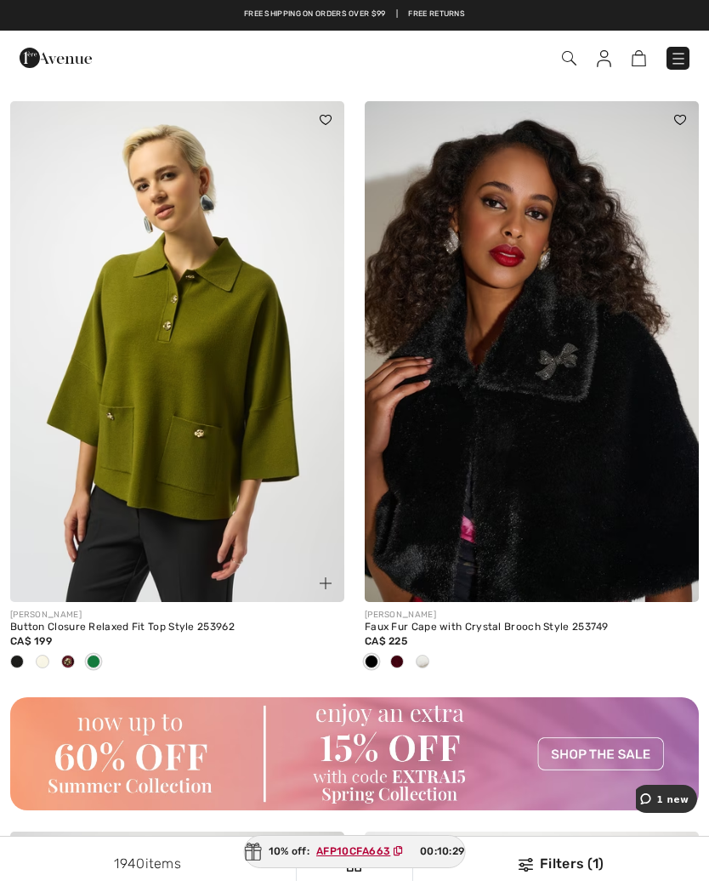
click at [10, 655] on span at bounding box center [17, 662] width 14 height 14
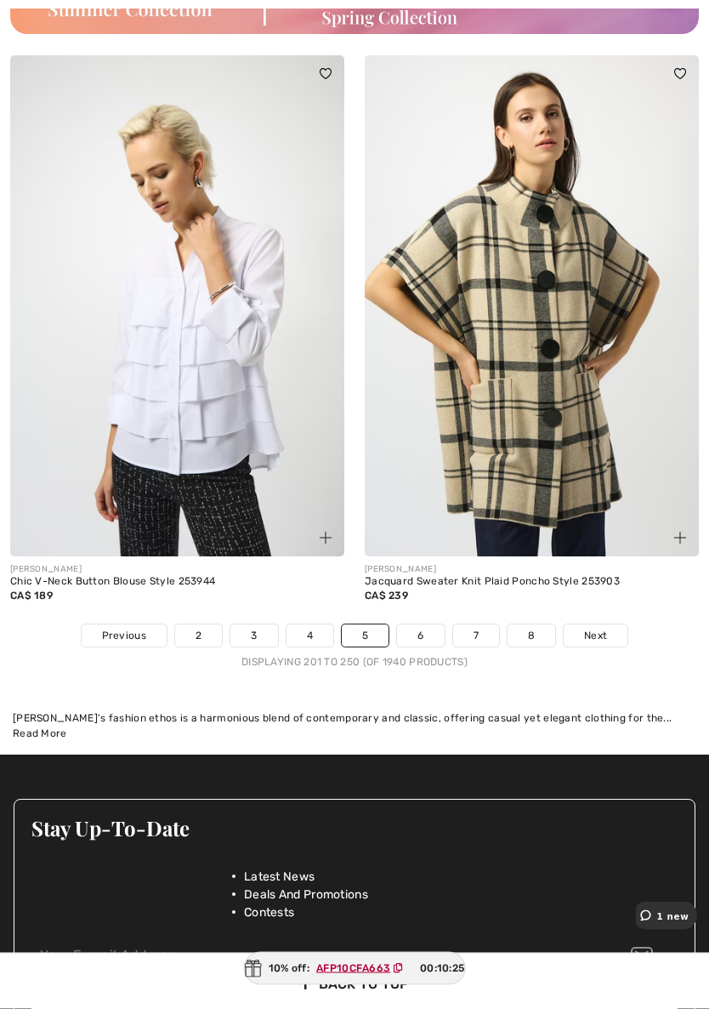
scroll to position [15184, 0]
click at [429, 624] on link "6" at bounding box center [420, 635] width 47 height 22
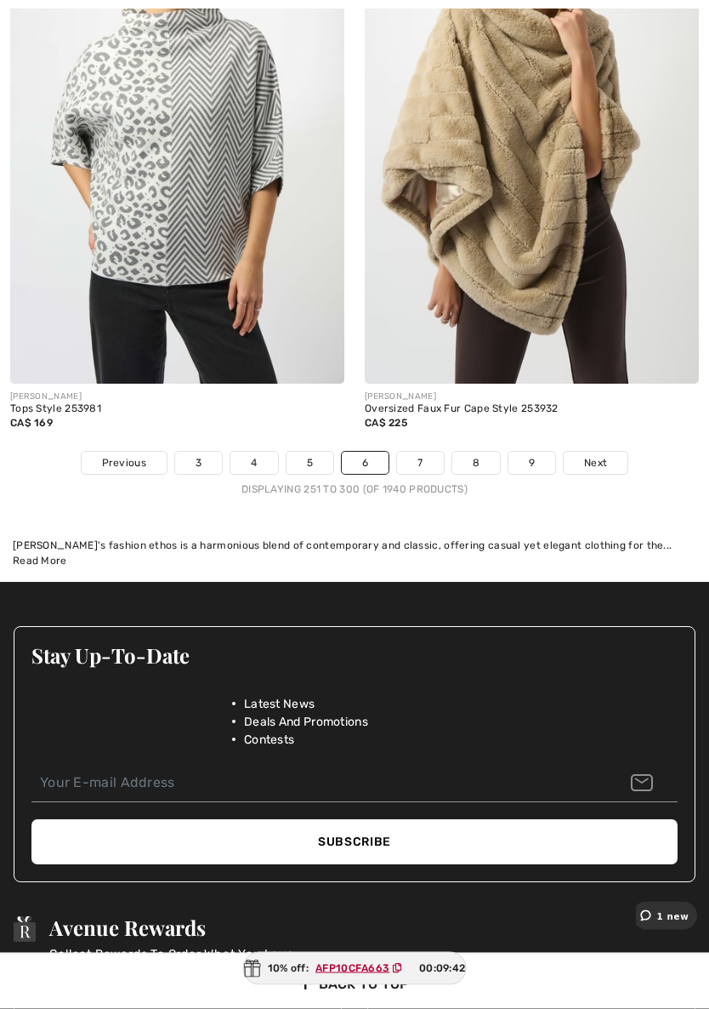
scroll to position [15189, 0]
click at [427, 452] on link "7" at bounding box center [420, 463] width 46 height 22
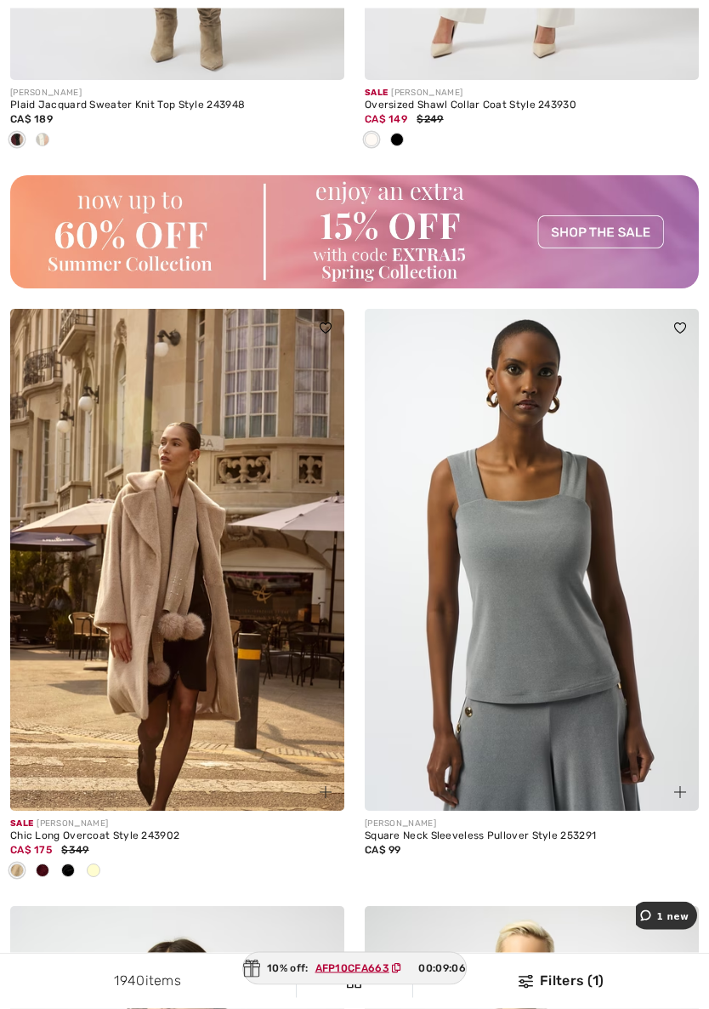
scroll to position [7465, 0]
click at [37, 863] on span at bounding box center [43, 870] width 14 height 14
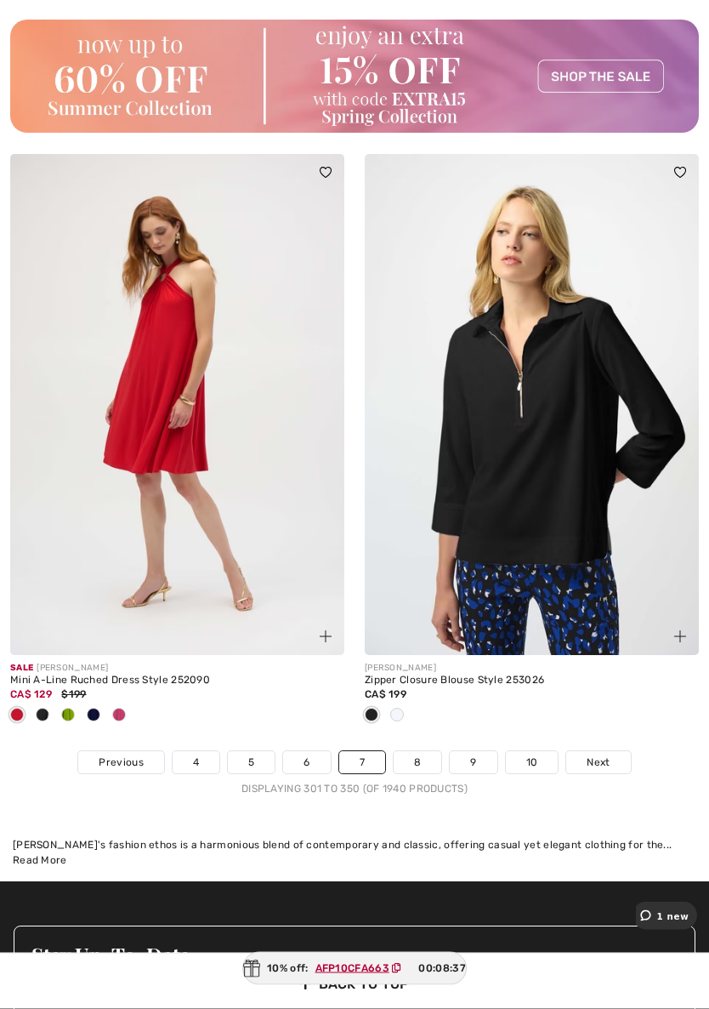
scroll to position [14973, 0]
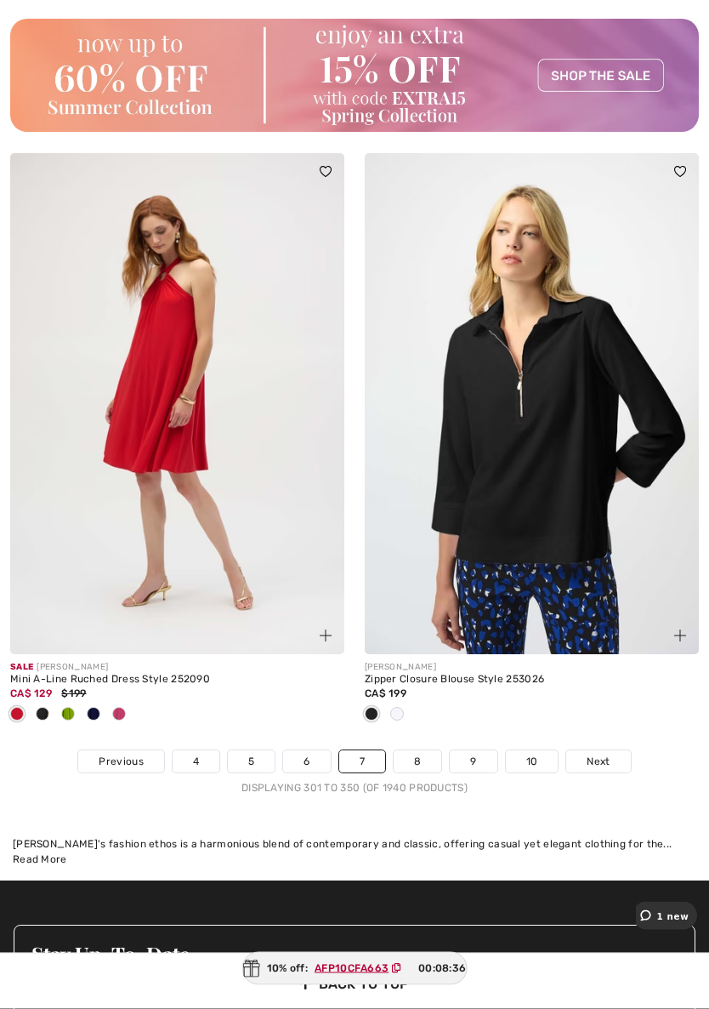
click at [415, 751] on link "8" at bounding box center [418, 762] width 48 height 22
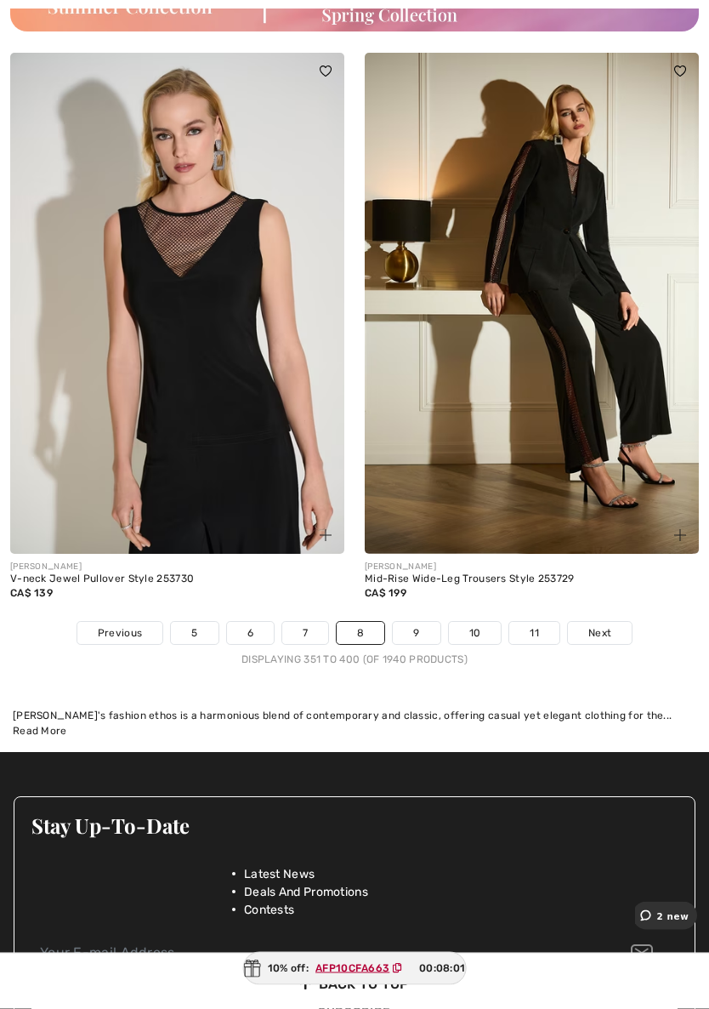
scroll to position [14951, 0]
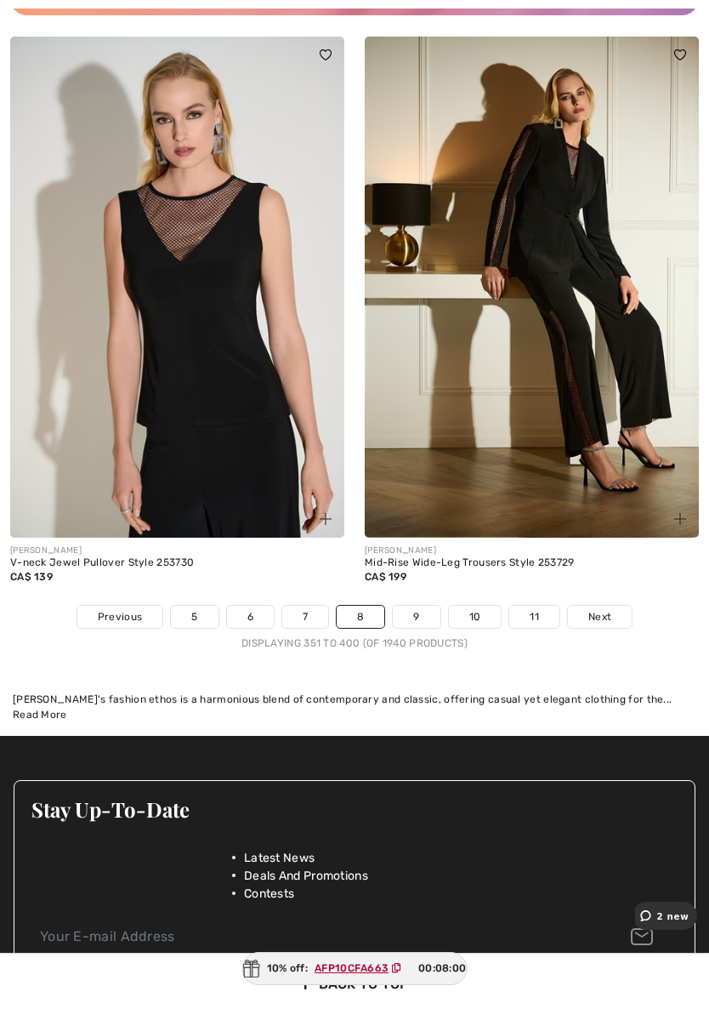
click at [605, 584] on div "[PERSON_NAME] Mid-Rise Wide-Leg Trousers Style 253729 CA$ 199" at bounding box center [532, 570] width 334 height 67
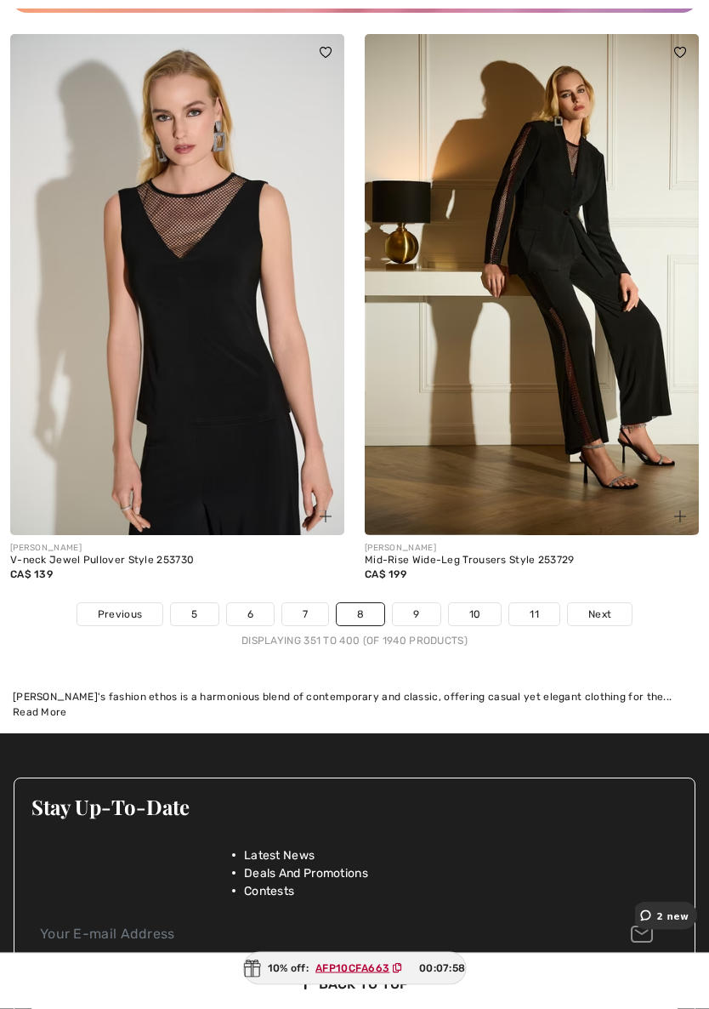
scroll to position [14954, 0]
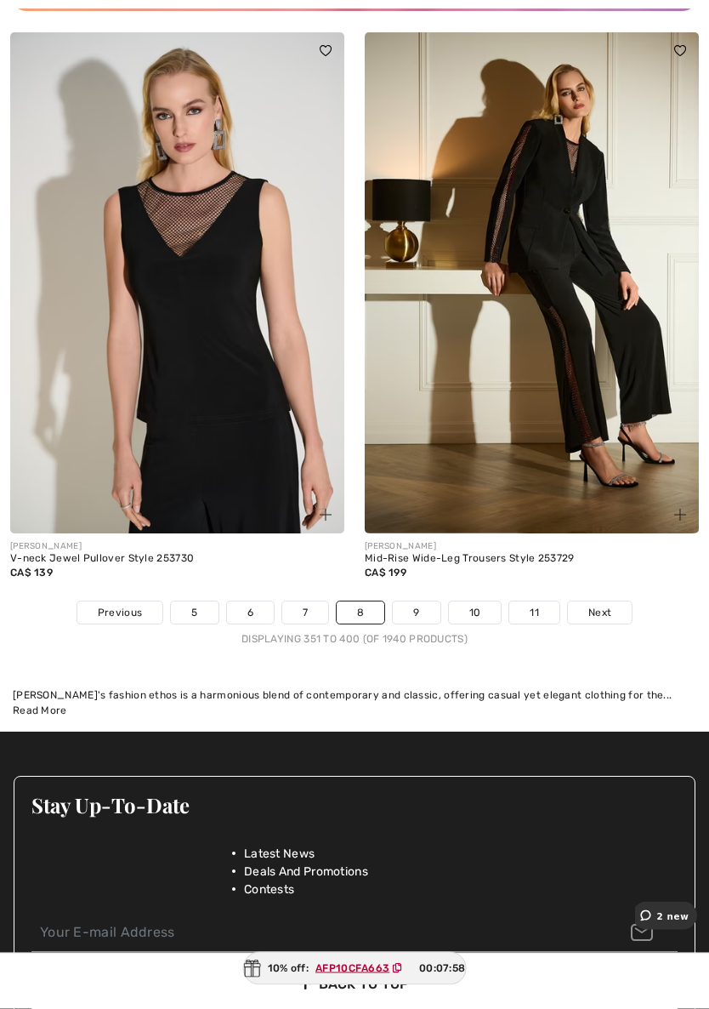
click at [594, 603] on link "Next" at bounding box center [600, 613] width 64 height 22
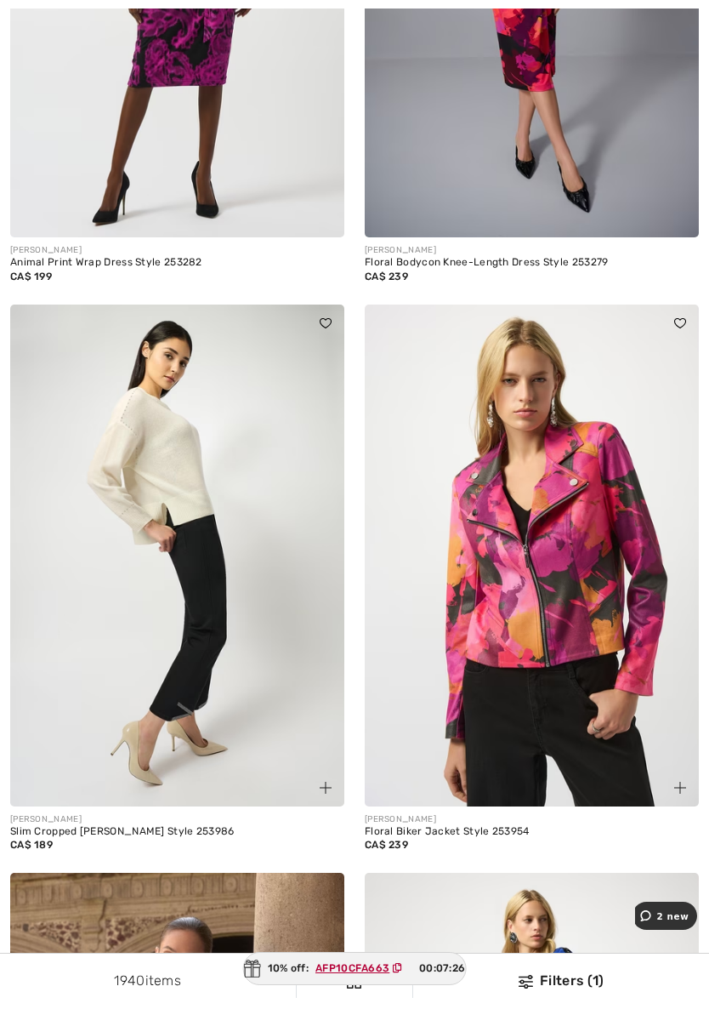
scroll to position [12136, 0]
click at [555, 629] on img at bounding box center [532, 555] width 334 height 502
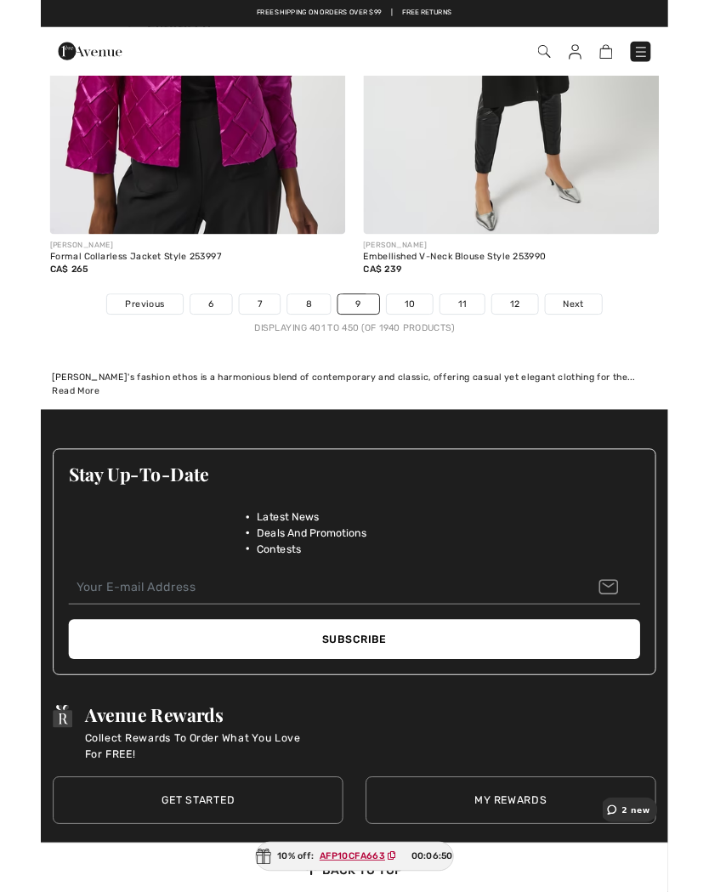
scroll to position [15073, 0]
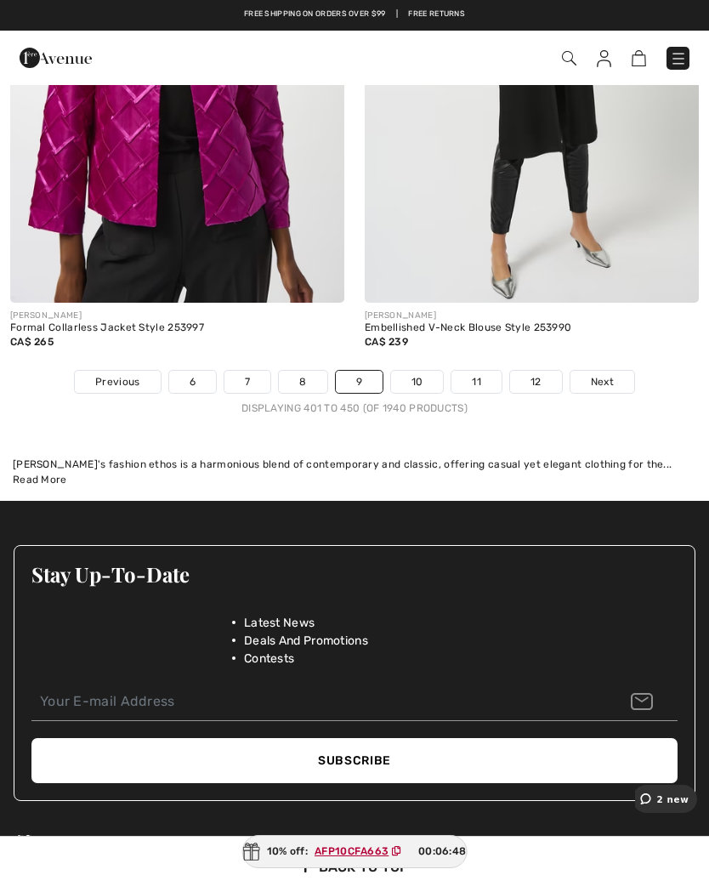
click at [412, 371] on link "10" at bounding box center [417, 382] width 53 height 22
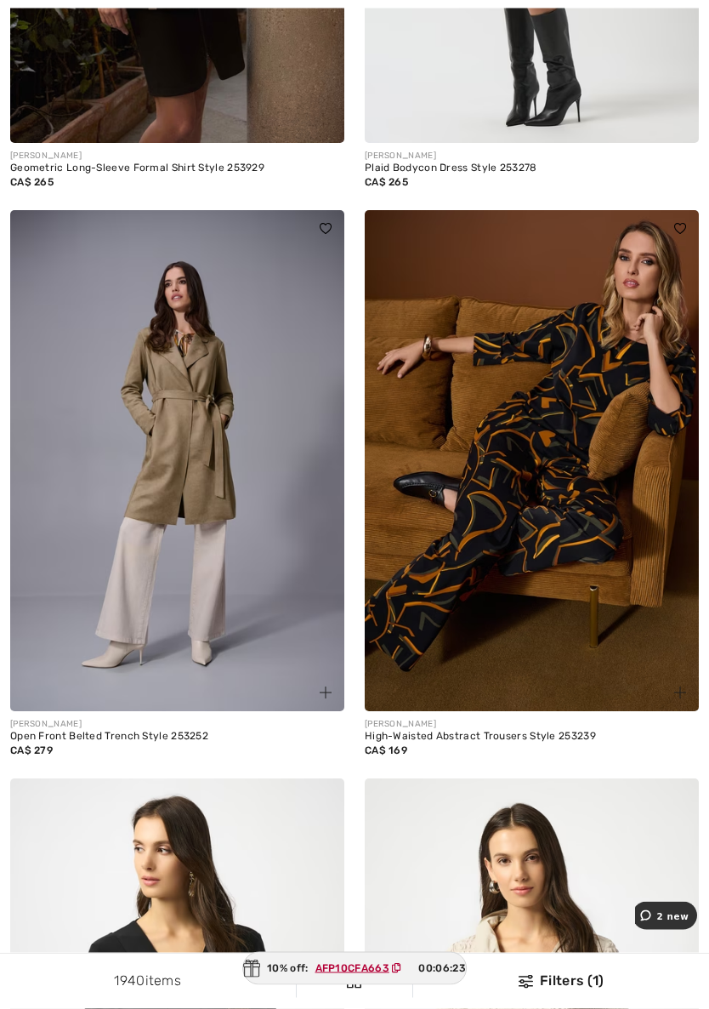
scroll to position [13366, 0]
click at [113, 554] on img at bounding box center [177, 461] width 334 height 502
